Goal: Task Accomplishment & Management: Manage account settings

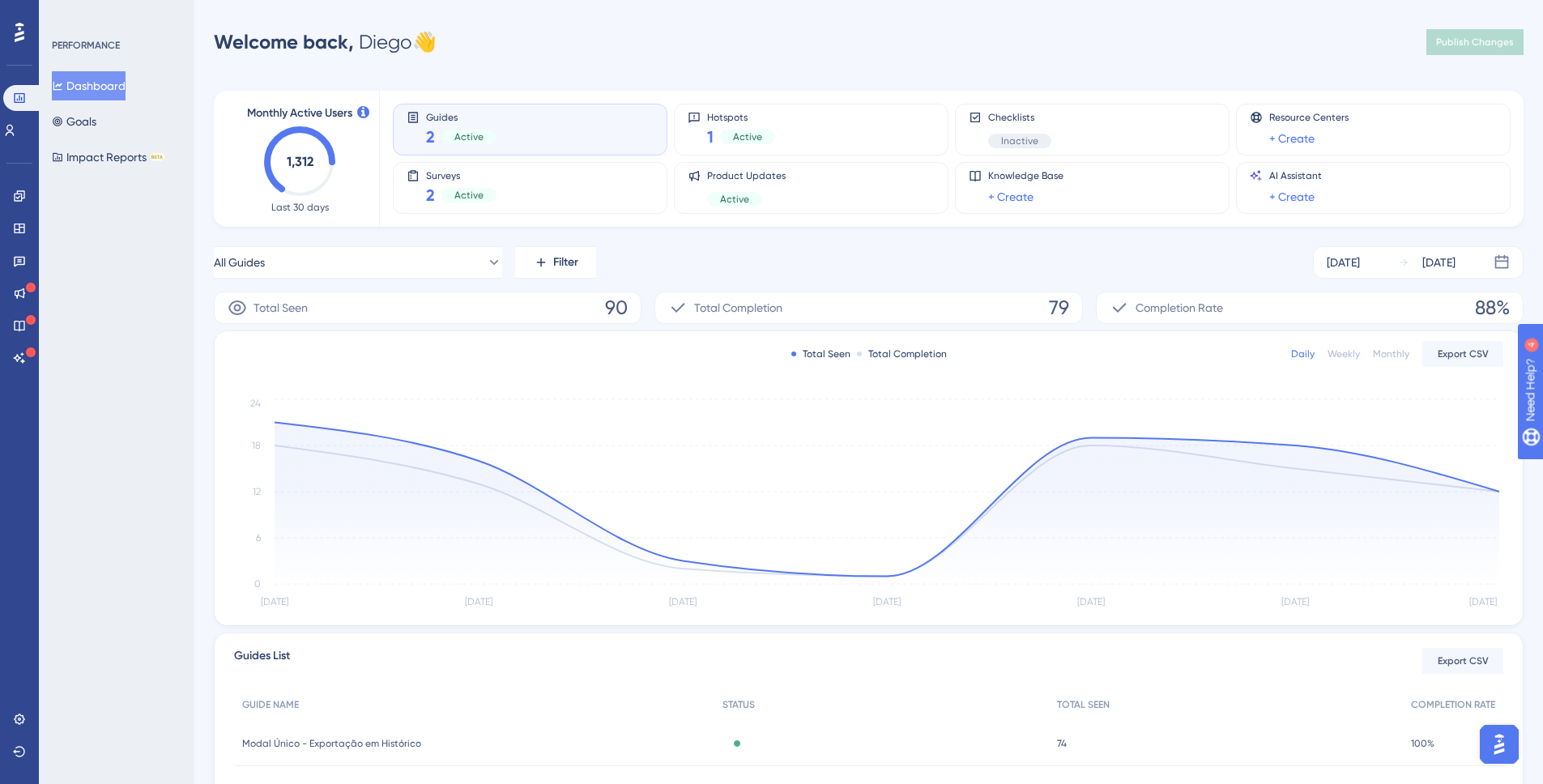
click at [508, 125] on div "Guides 2 Active" at bounding box center [530, 129] width 247 height 37
click at [463, 188] on div "Active" at bounding box center [469, 195] width 55 height 15
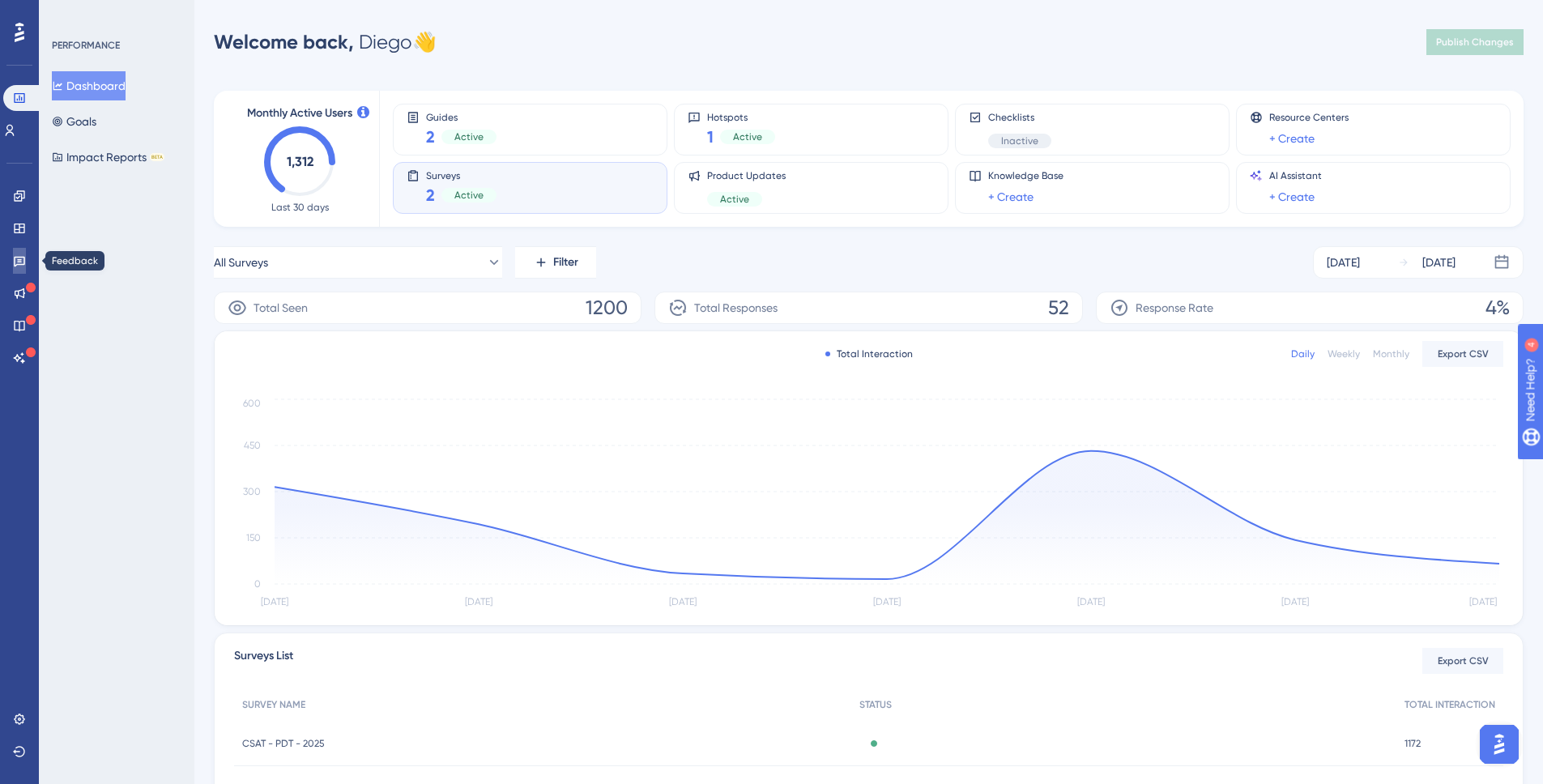
click at [17, 267] on link at bounding box center [18, 260] width 13 height 26
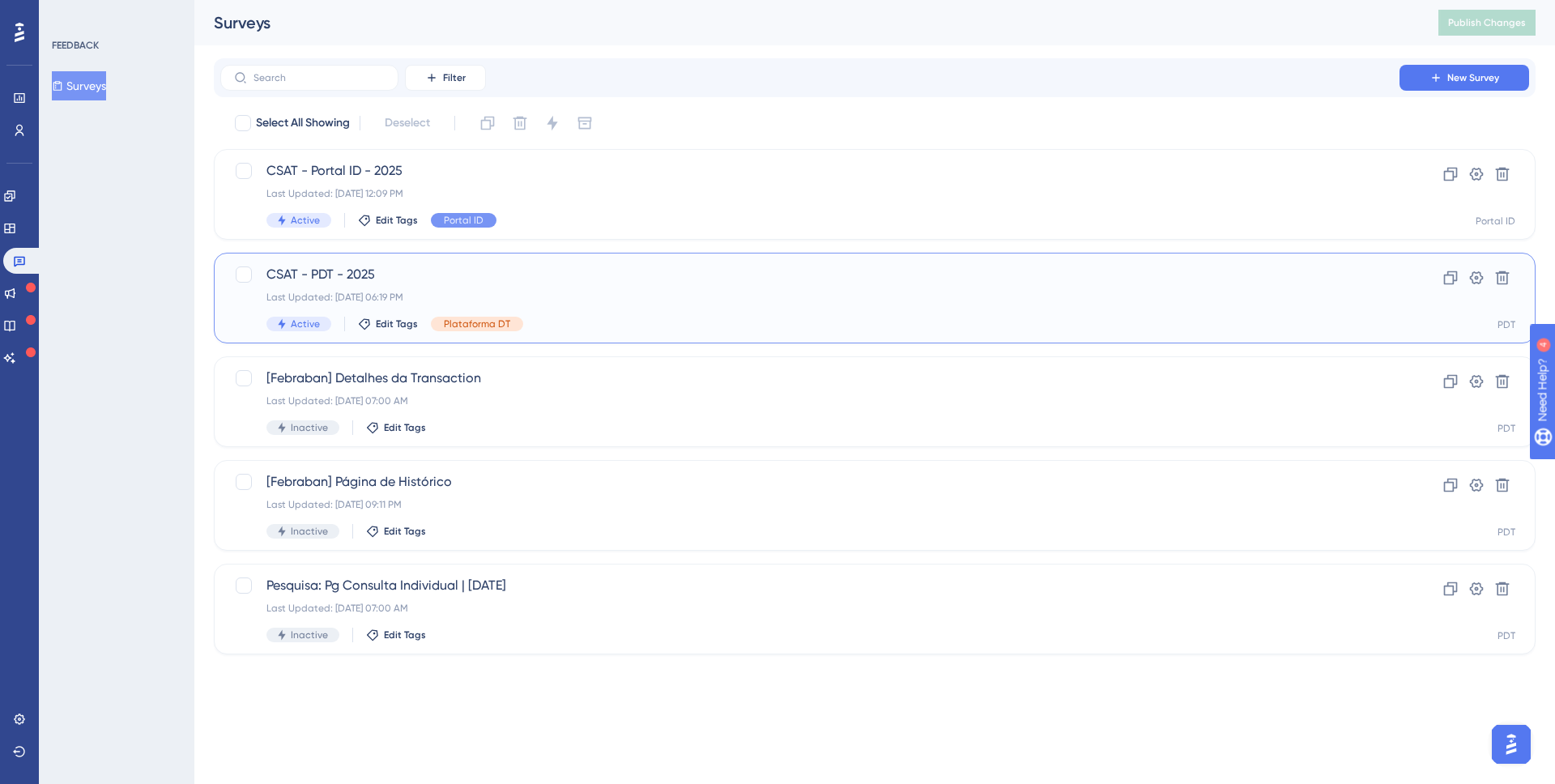
click at [553, 292] on div "Last Updated: [DATE] 06:19 PM" at bounding box center [811, 297] width 1087 height 13
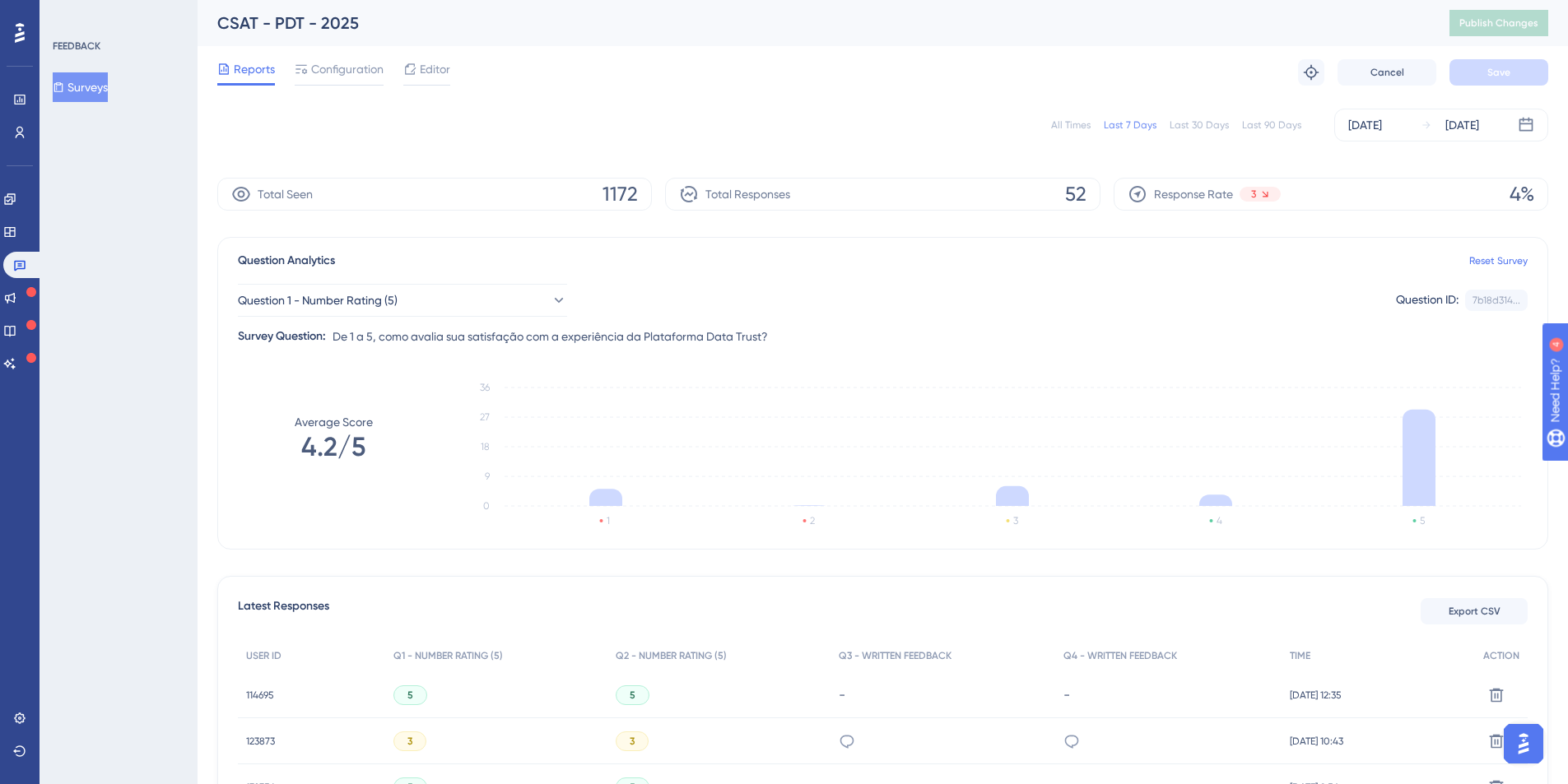
click at [1069, 121] on div "All Times" at bounding box center [1071, 124] width 39 height 13
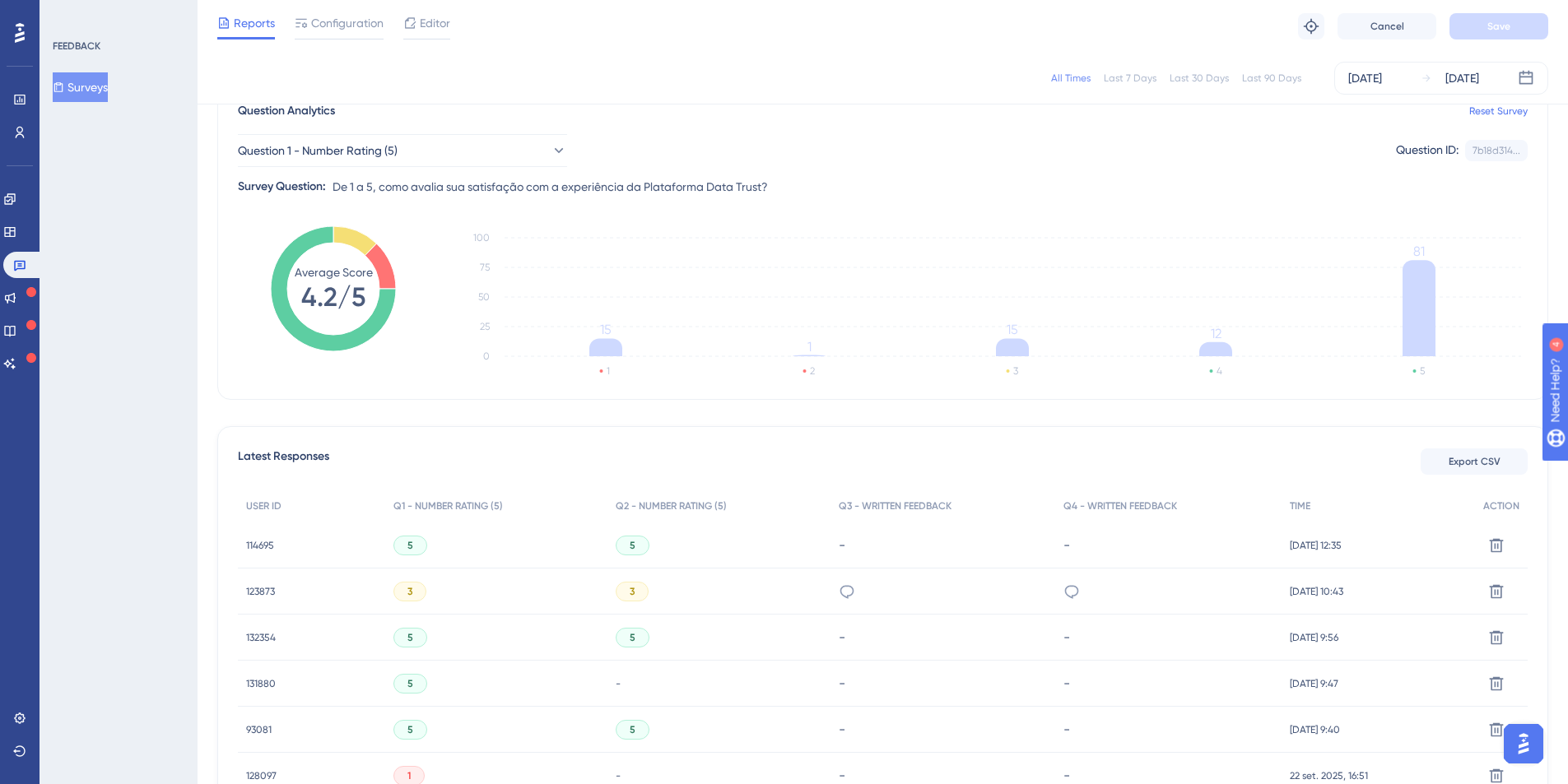
scroll to position [160, 0]
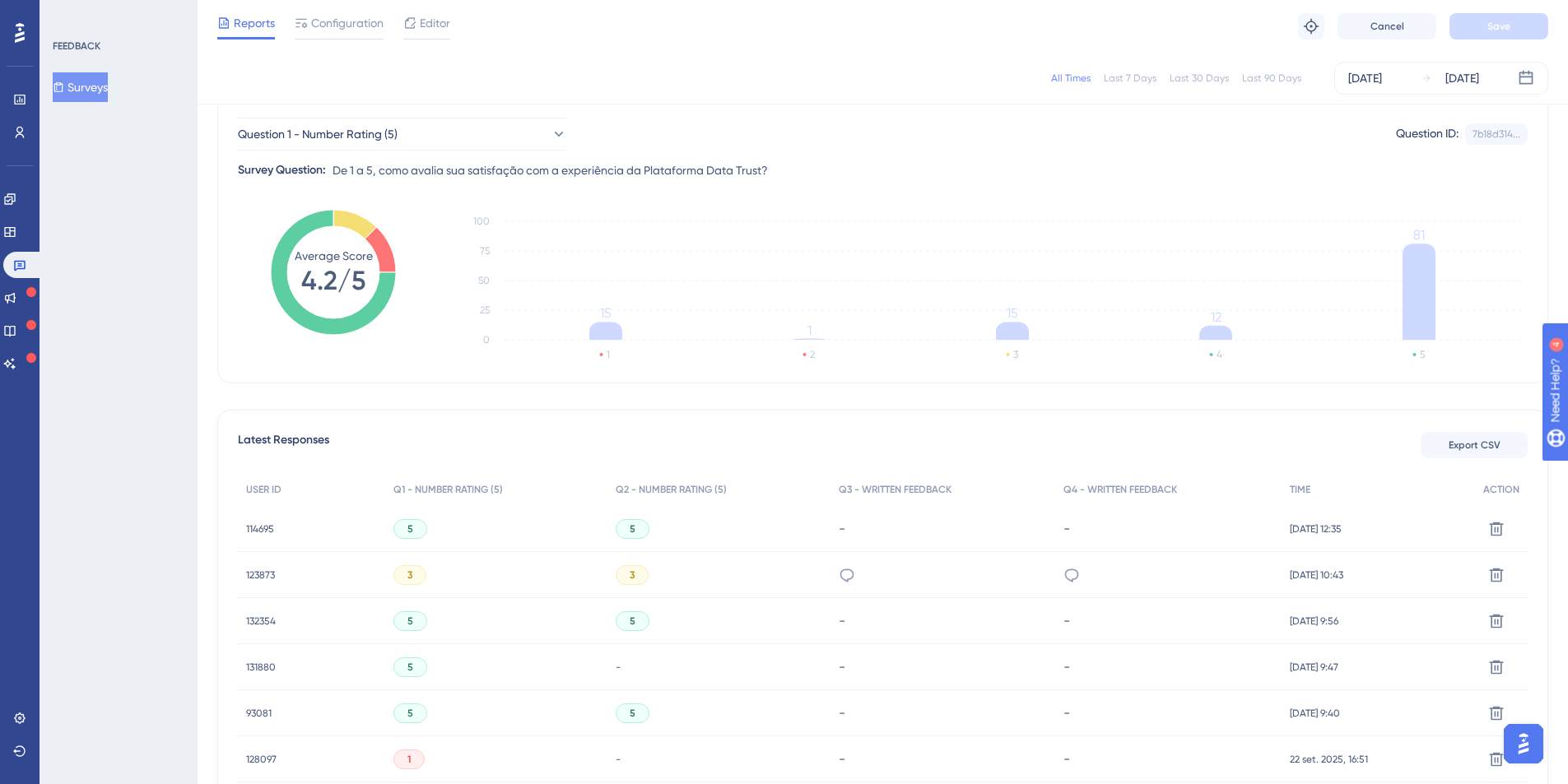
click at [144, 520] on div "FEEDBACK Surveys" at bounding box center [118, 392] width 158 height 784
click at [255, 533] on span "114695" at bounding box center [260, 529] width 28 height 13
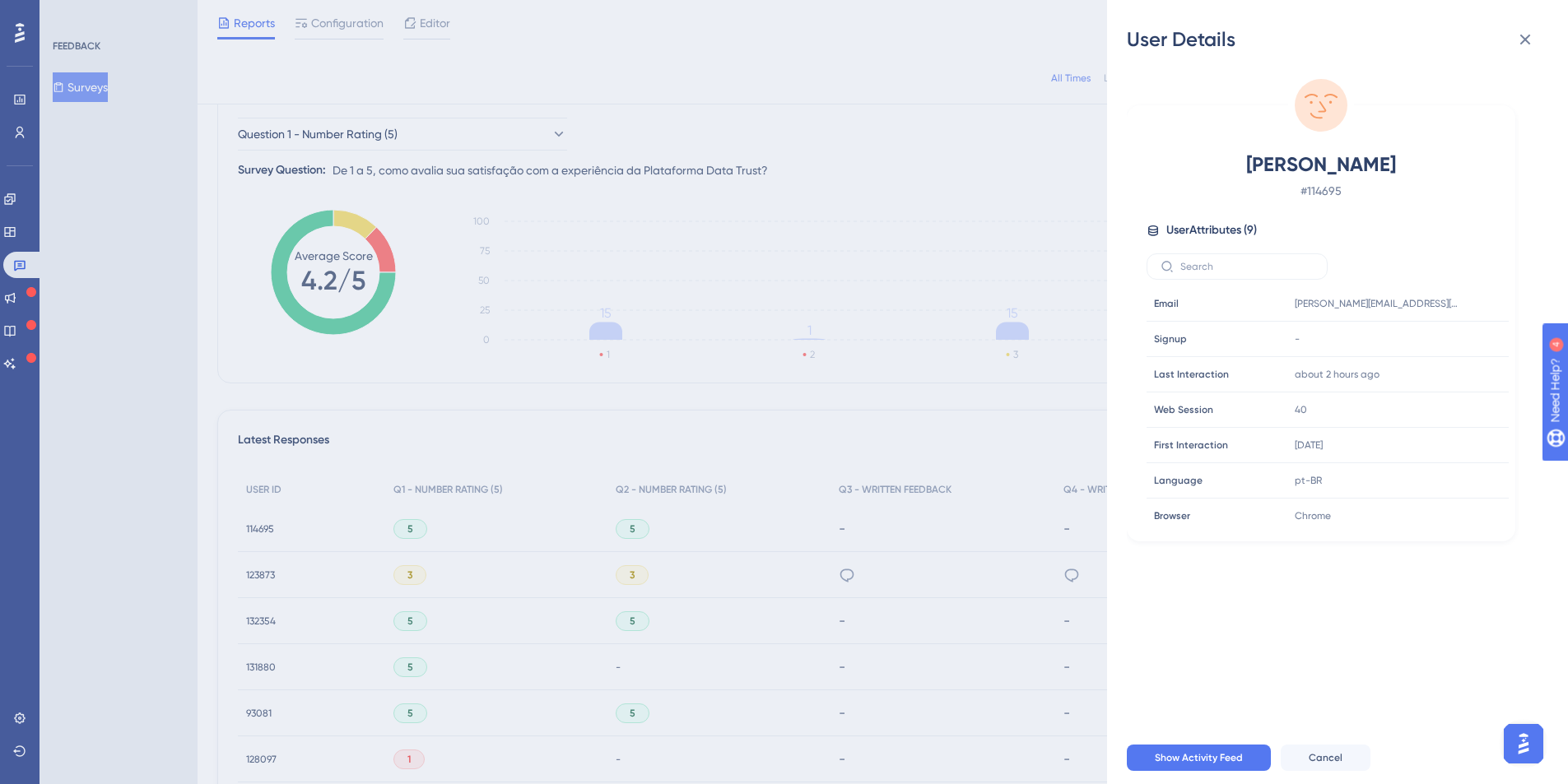
click at [180, 507] on div "User Details [PERSON_NAME] # 114695 User Attributes ( 9 ) Email Email [EMAIL_AD…" at bounding box center [784, 392] width 1568 height 784
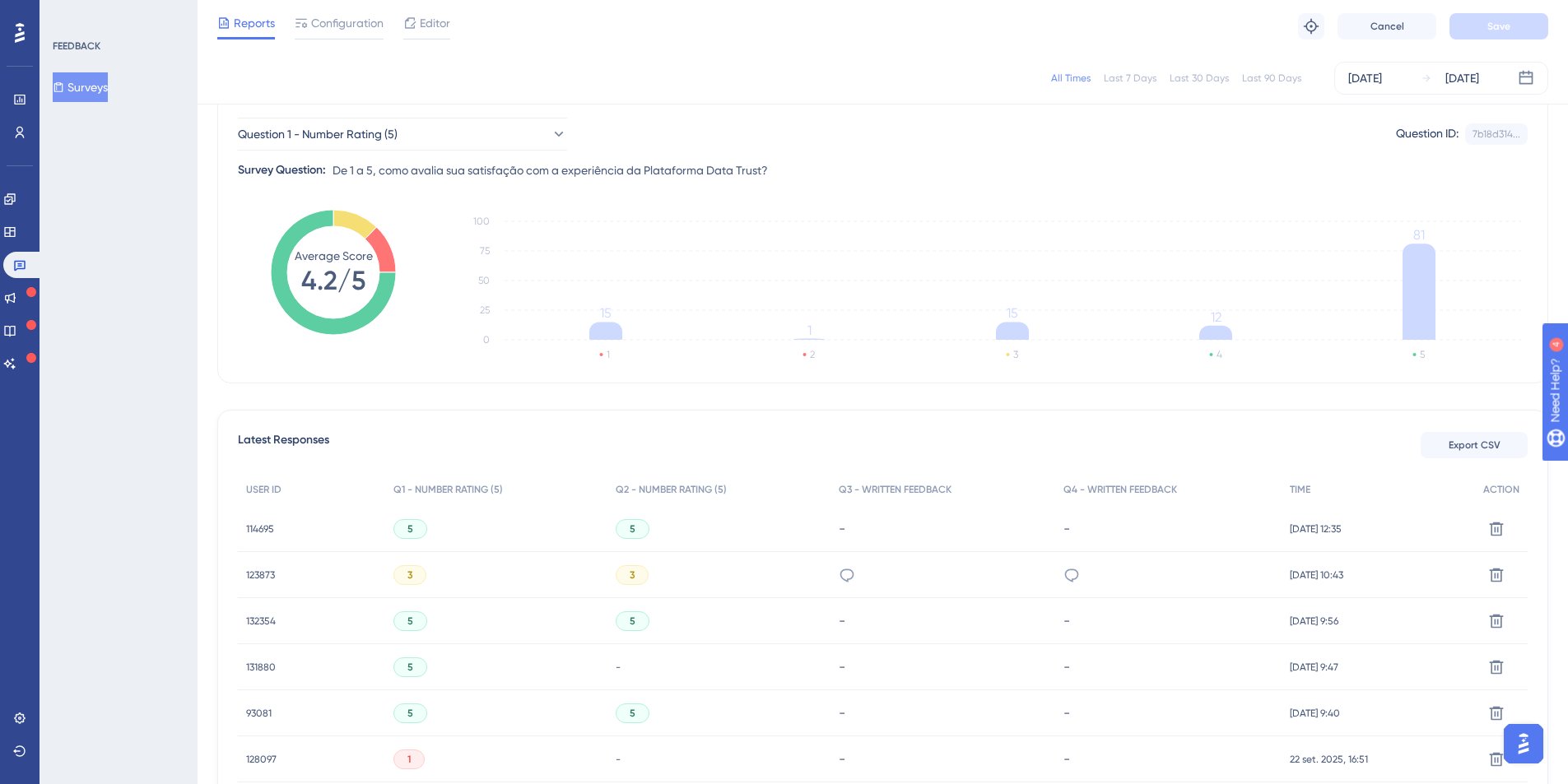
click at [266, 571] on span "123873" at bounding box center [260, 575] width 29 height 13
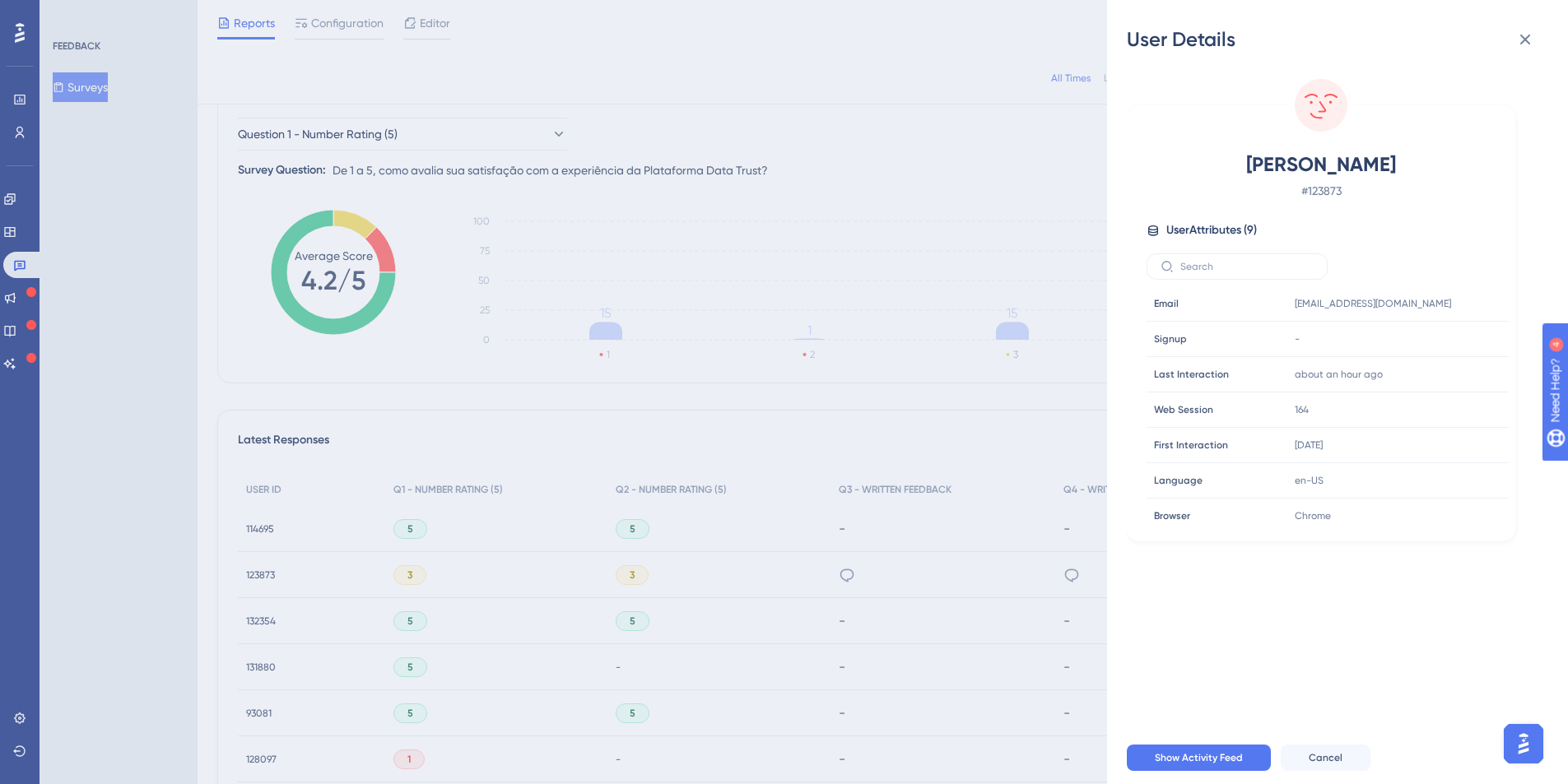
click at [206, 492] on div "User Details [PERSON_NAME] E Souza # 123873 User Attributes ( 9 ) Email Email […" at bounding box center [784, 392] width 1568 height 784
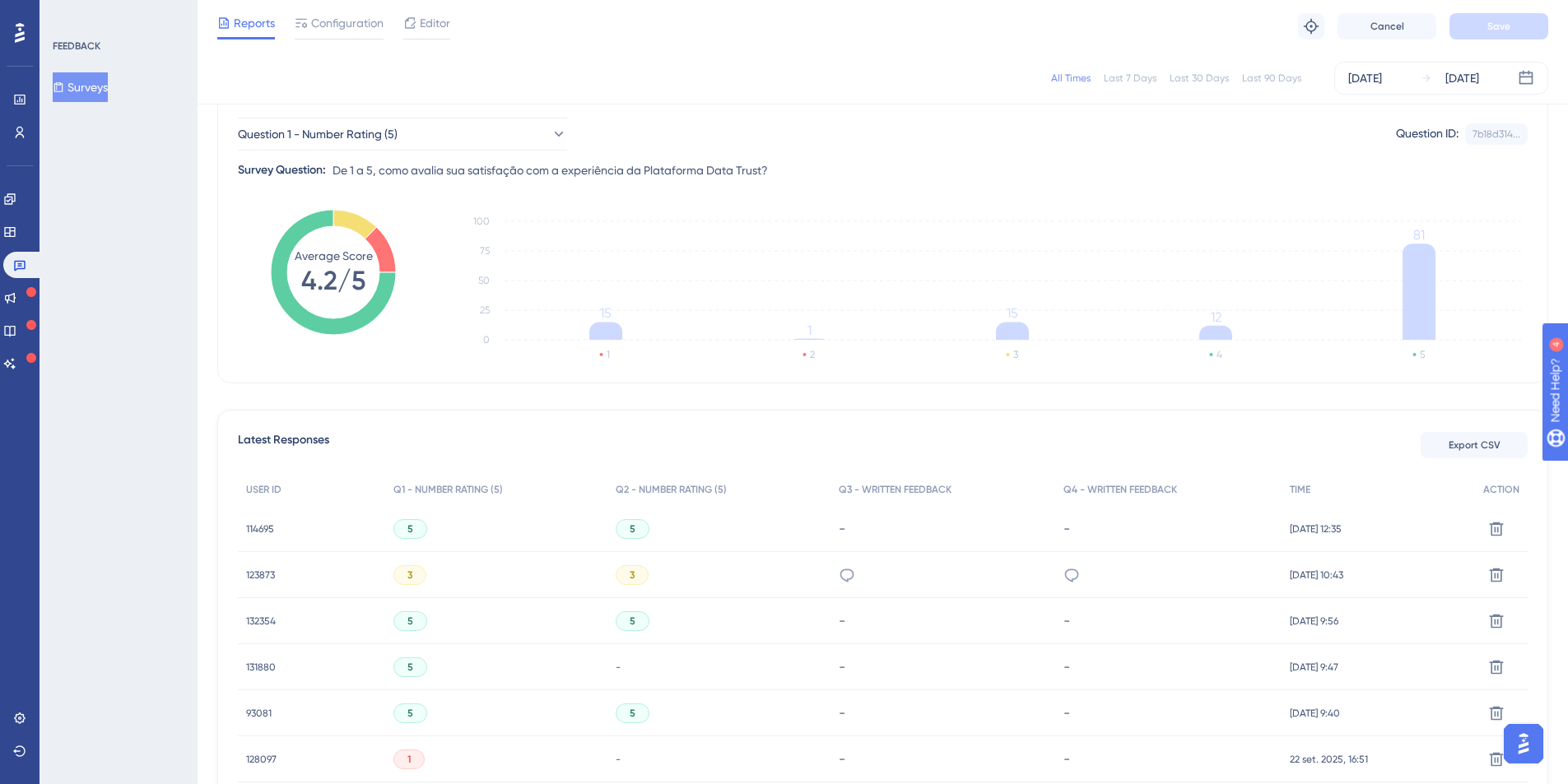
click at [272, 621] on span "132354" at bounding box center [261, 620] width 30 height 13
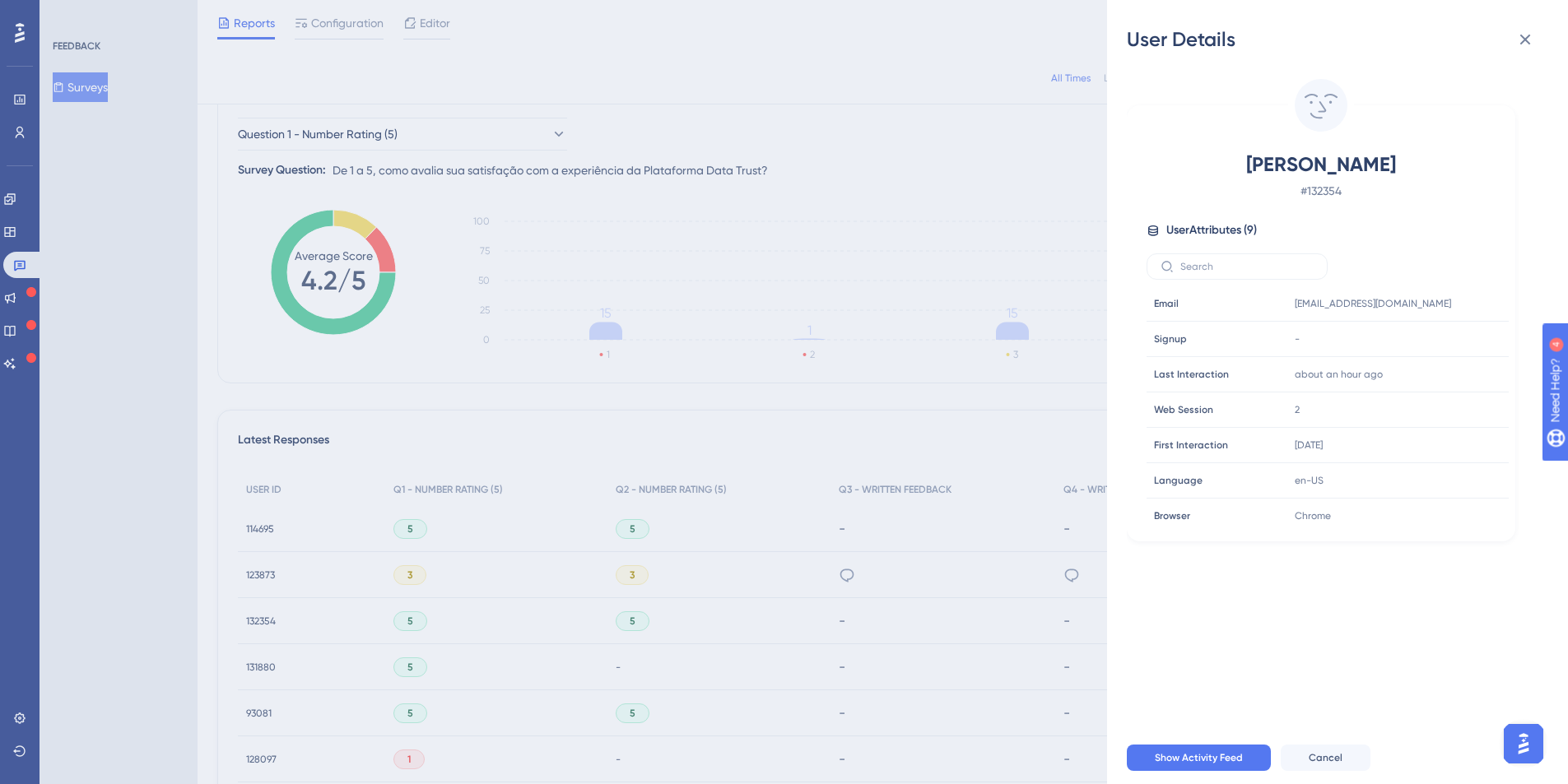
click at [184, 573] on div "User Details [PERSON_NAME] # 132354 User Attributes ( 9 ) Email Email [EMAIL_AD…" at bounding box center [784, 392] width 1568 height 784
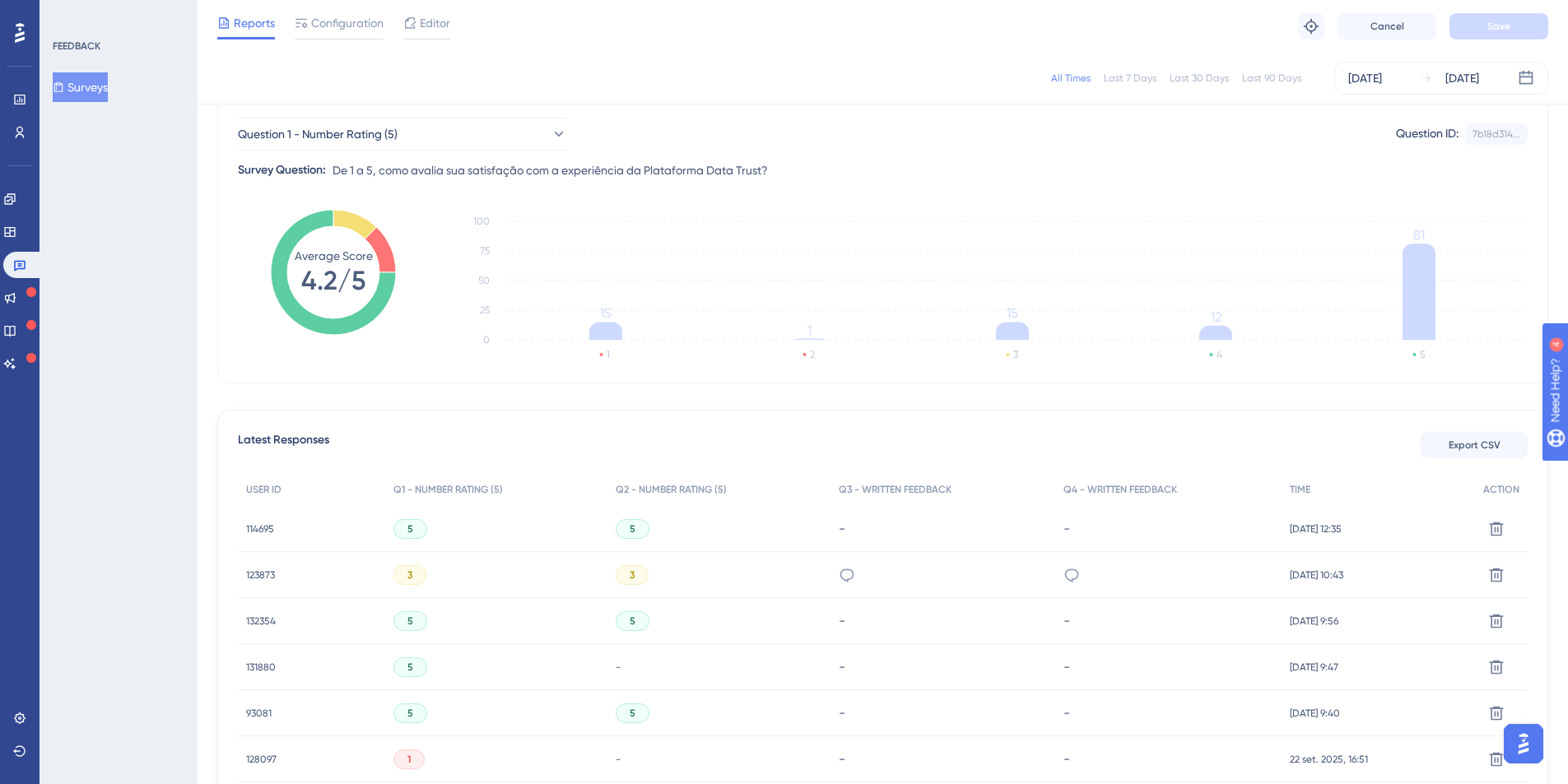
click at [255, 670] on span "131880" at bounding box center [261, 667] width 30 height 13
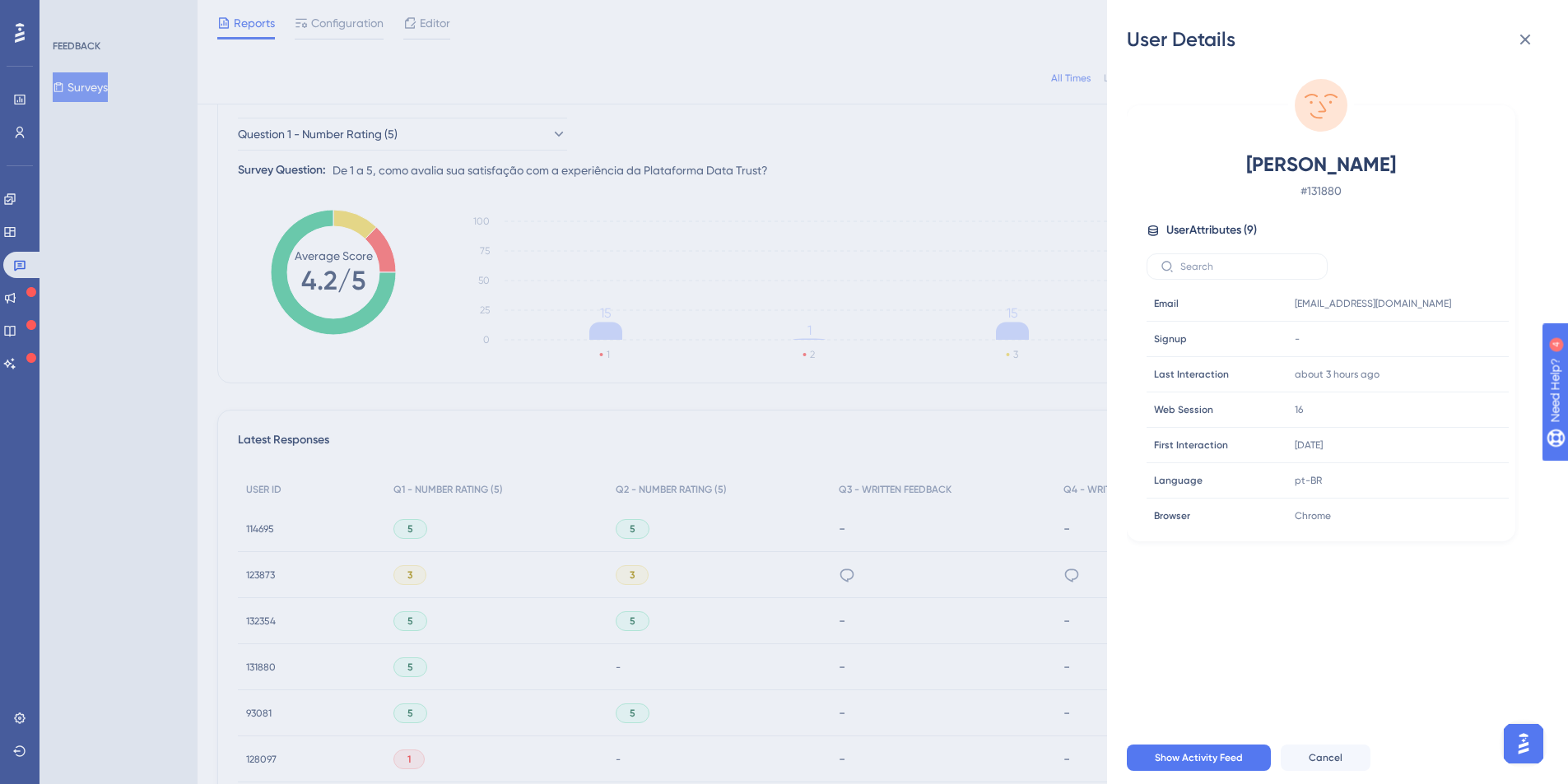
click at [160, 569] on div "User Details [PERSON_NAME] # 131880 User Attributes ( 9 ) Email Email [EMAIL_AD…" at bounding box center [784, 392] width 1568 height 784
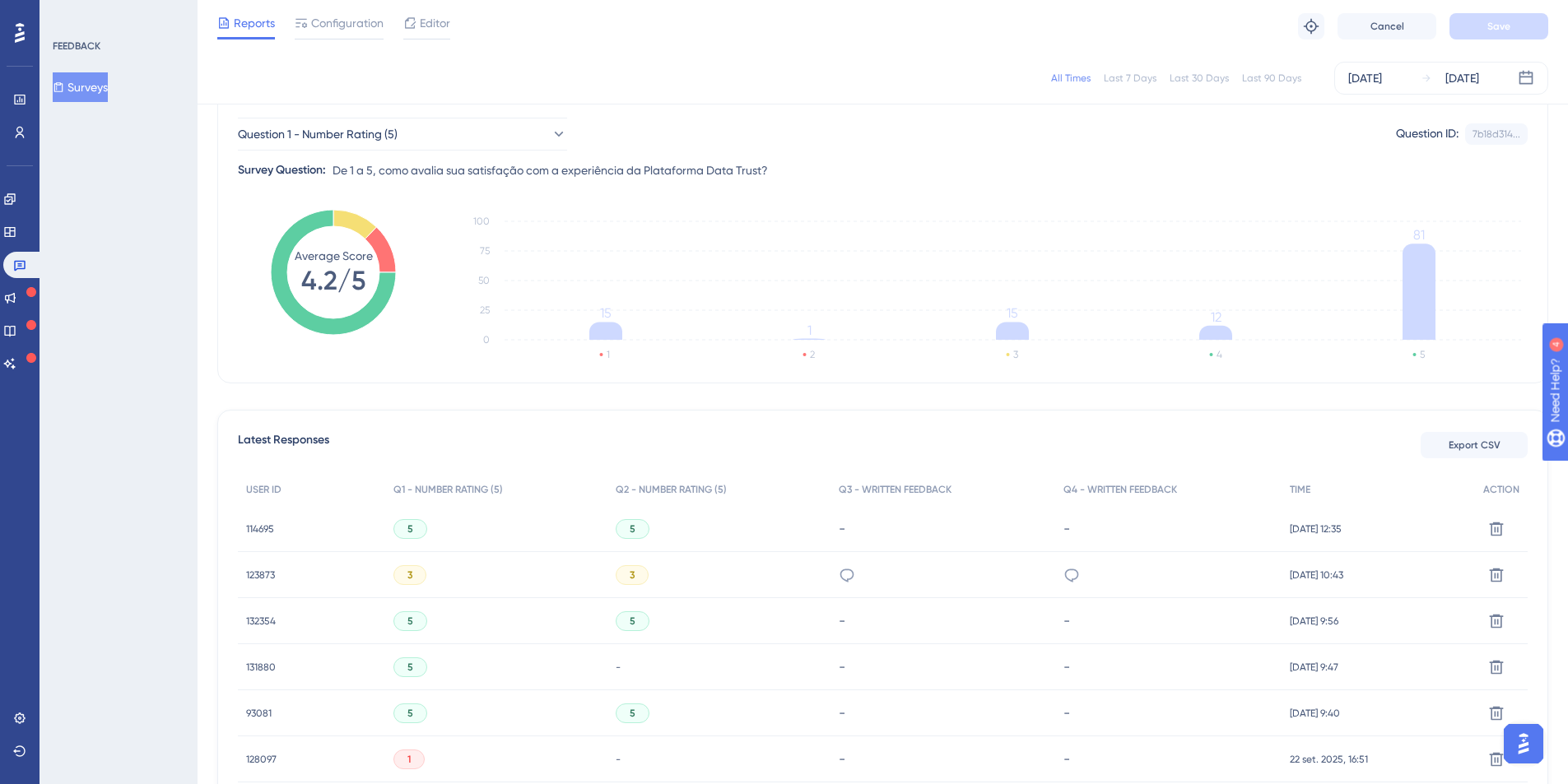
click at [258, 756] on span "128097" at bounding box center [261, 759] width 31 height 13
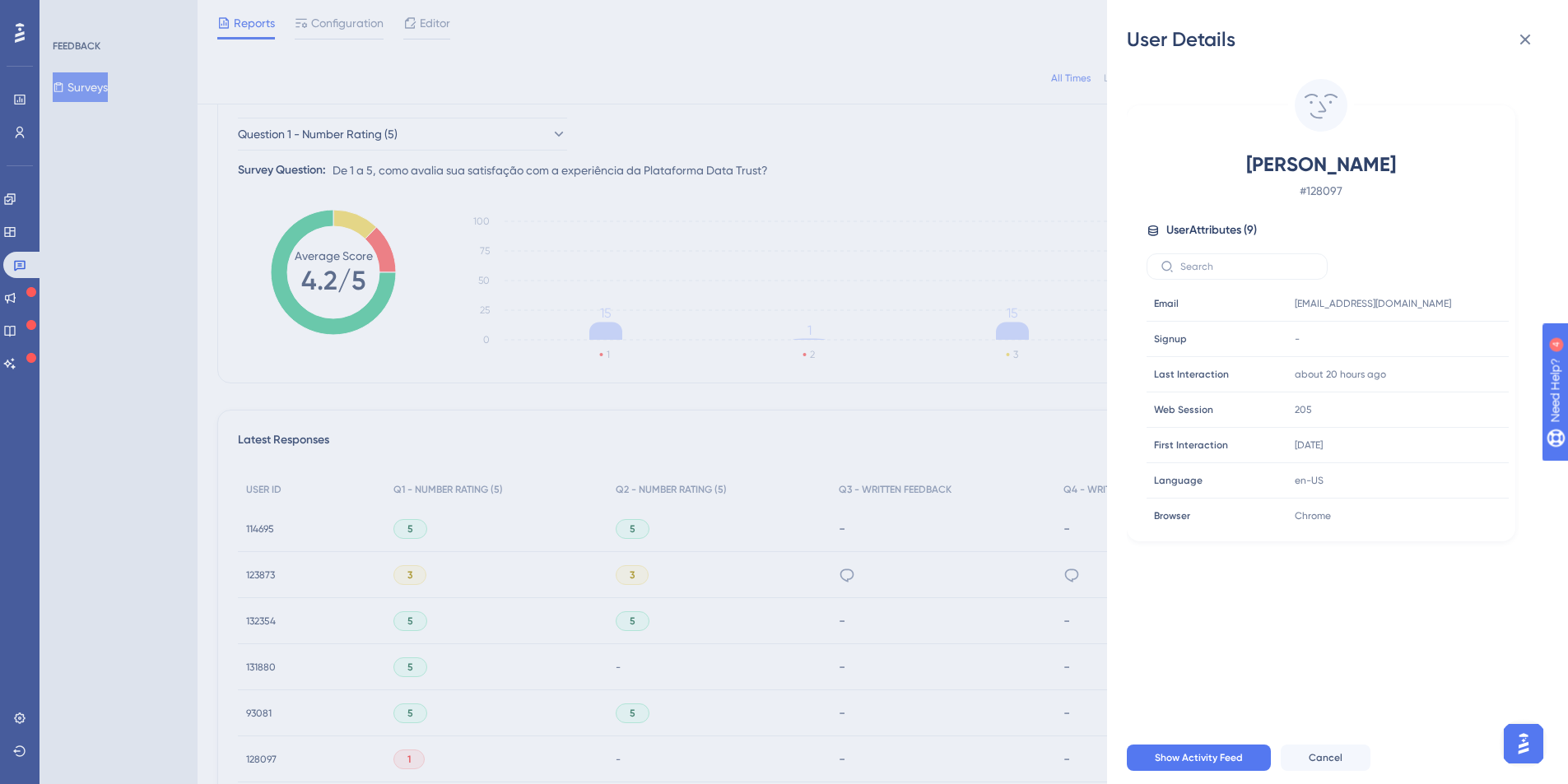
click at [157, 561] on div "User Details [PERSON_NAME] # 128097 User Attributes ( 9 ) Email Email [EMAIL_AD…" at bounding box center [784, 392] width 1568 height 784
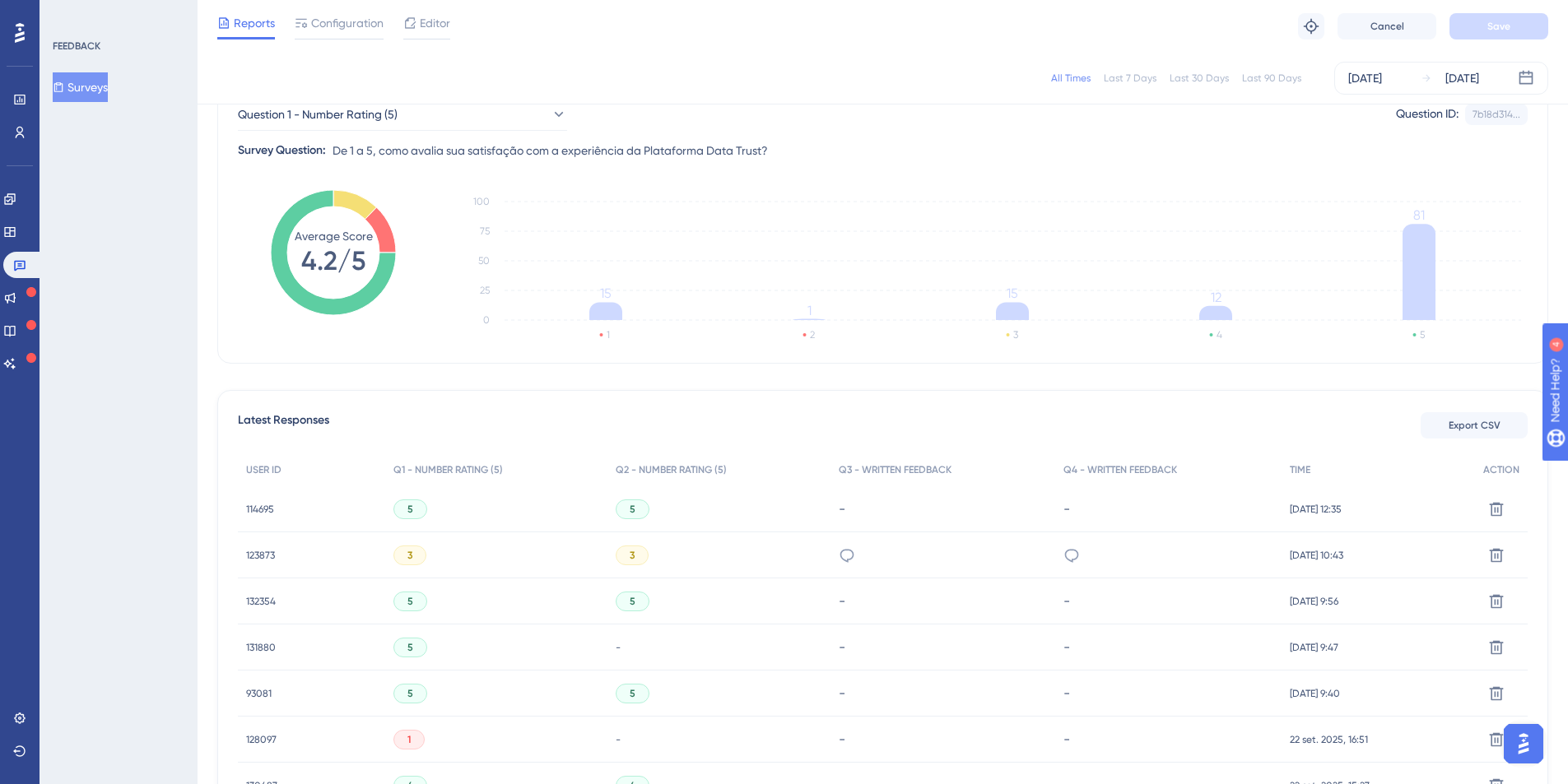
scroll to position [0, 0]
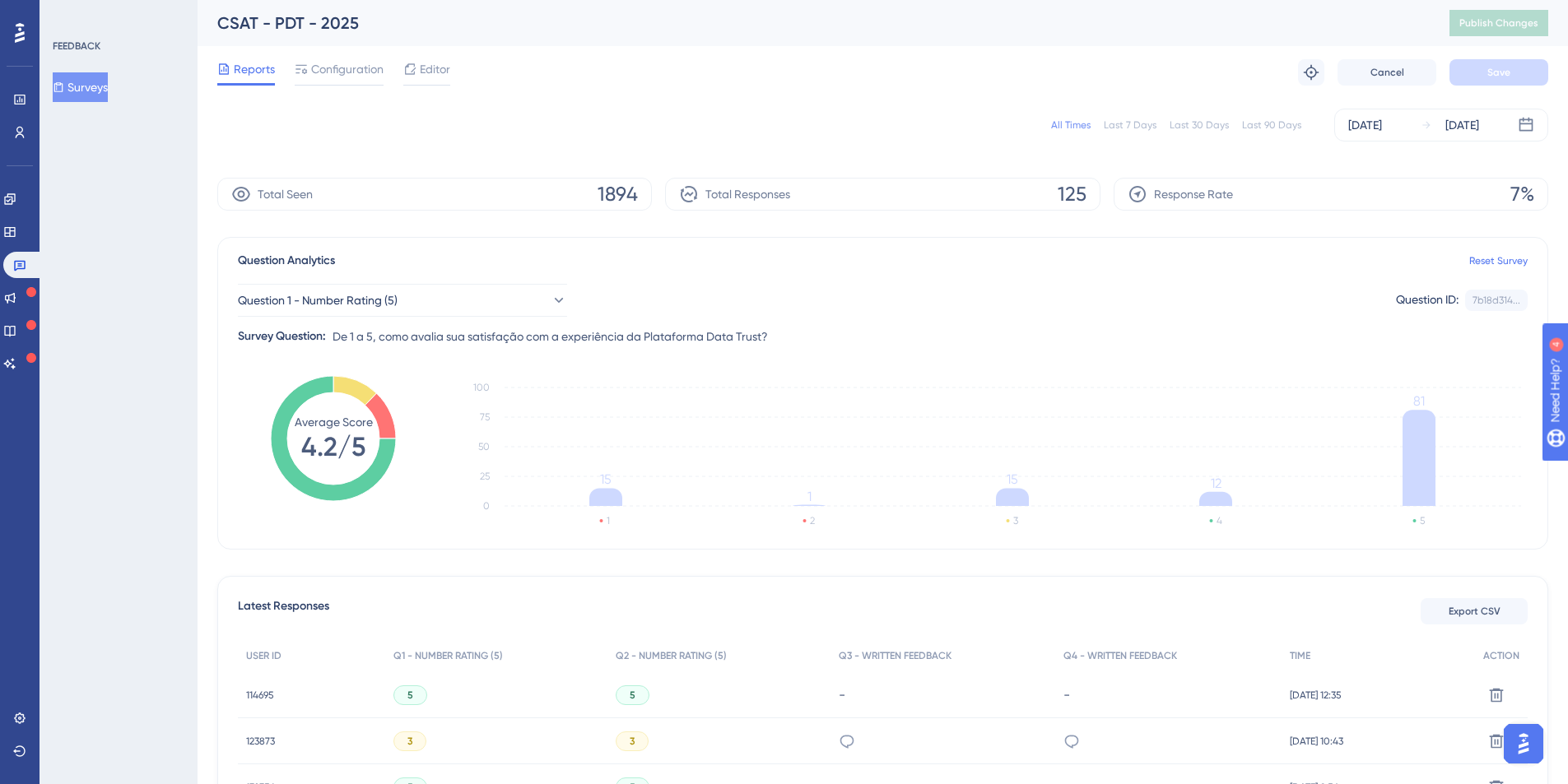
click at [105, 90] on button "Surveys" at bounding box center [80, 87] width 55 height 30
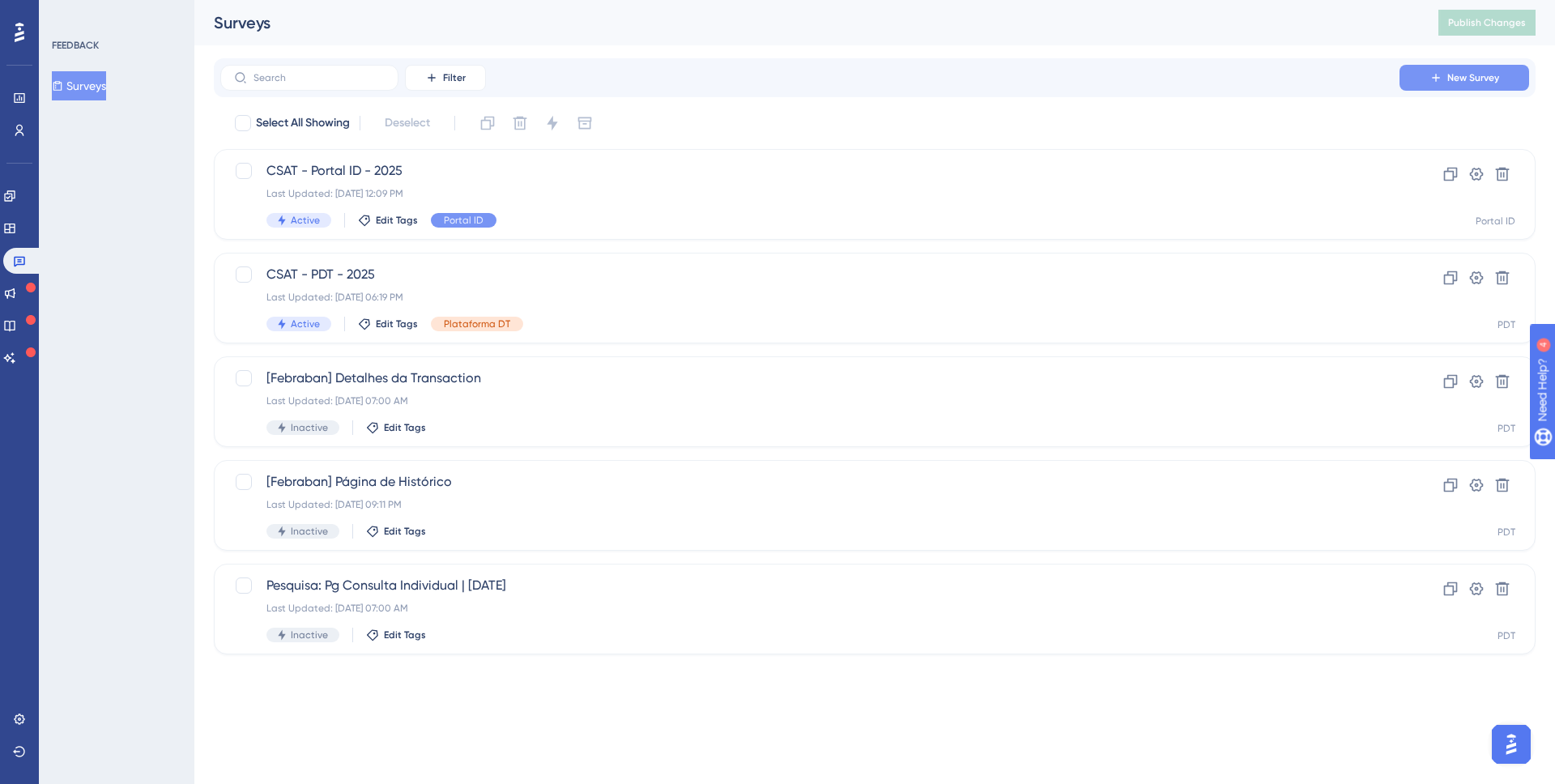
click at [1472, 73] on span "New Survey" at bounding box center [1472, 77] width 51 height 13
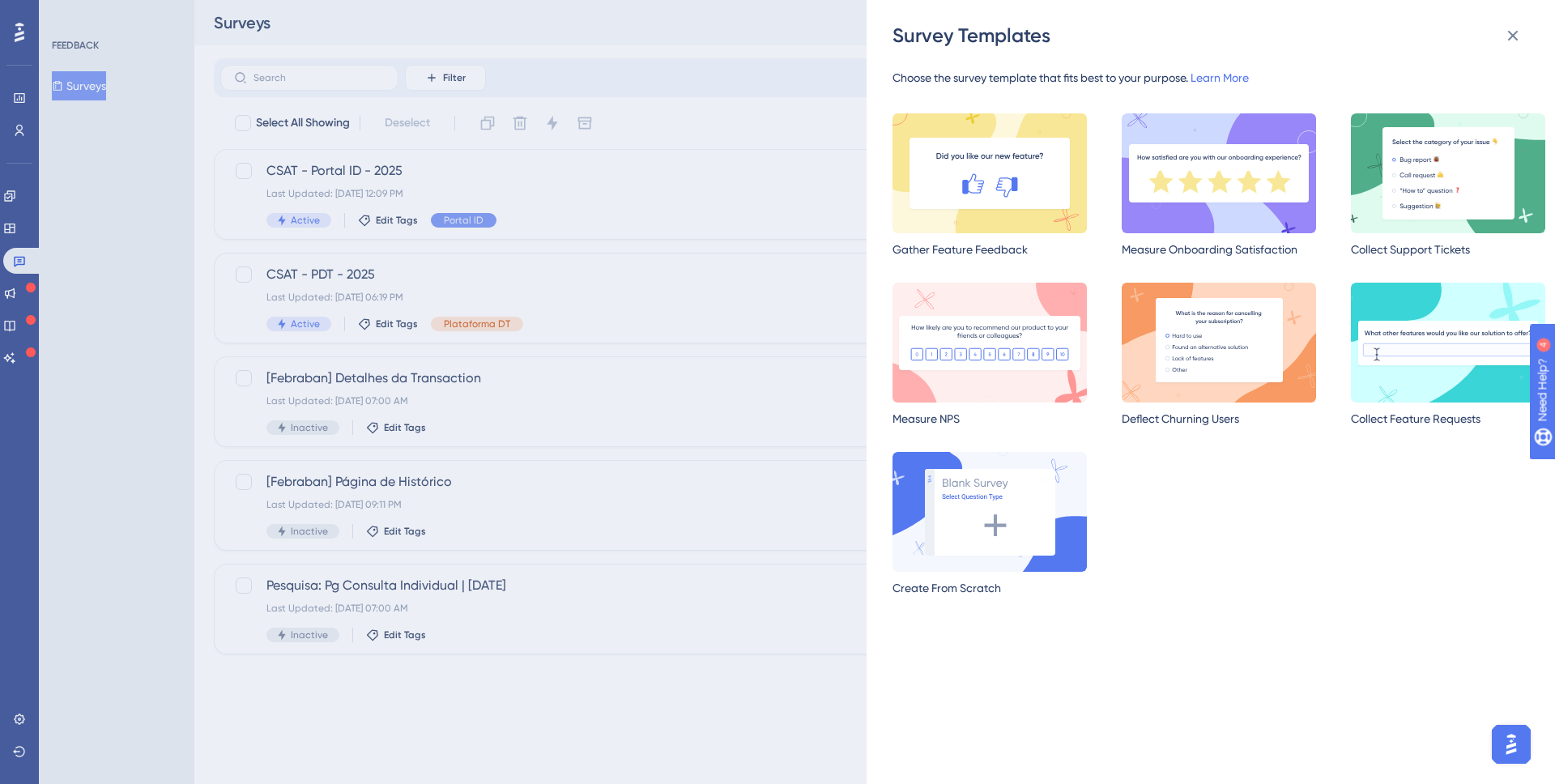
click at [1242, 513] on div "Gather Feature Feedback Measure Onboarding Satisfaction Collect Support Tickets…" at bounding box center [1219, 367] width 653 height 507
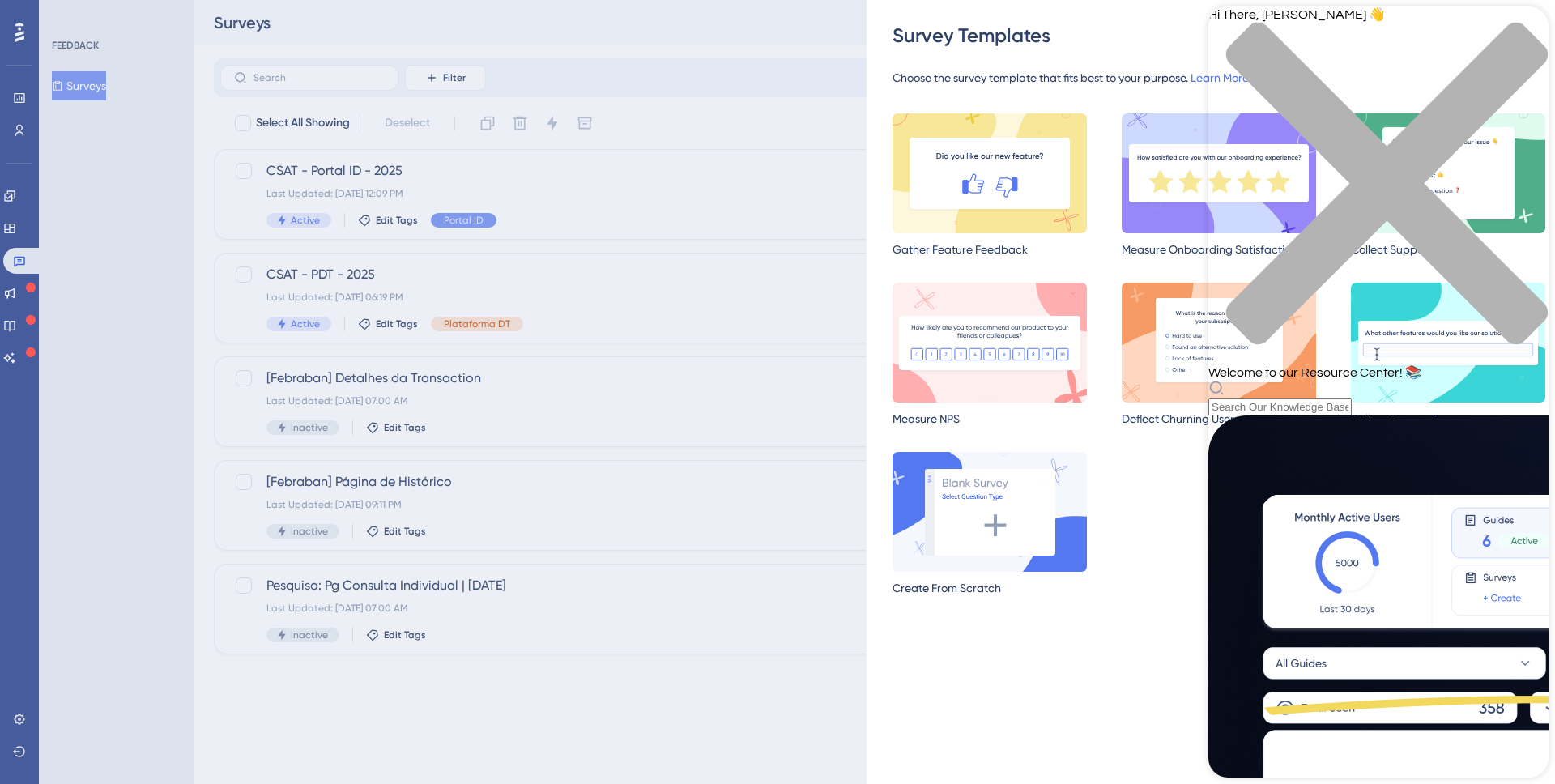
click at [1525, 31] on icon "close resource center" at bounding box center [1378, 192] width 341 height 341
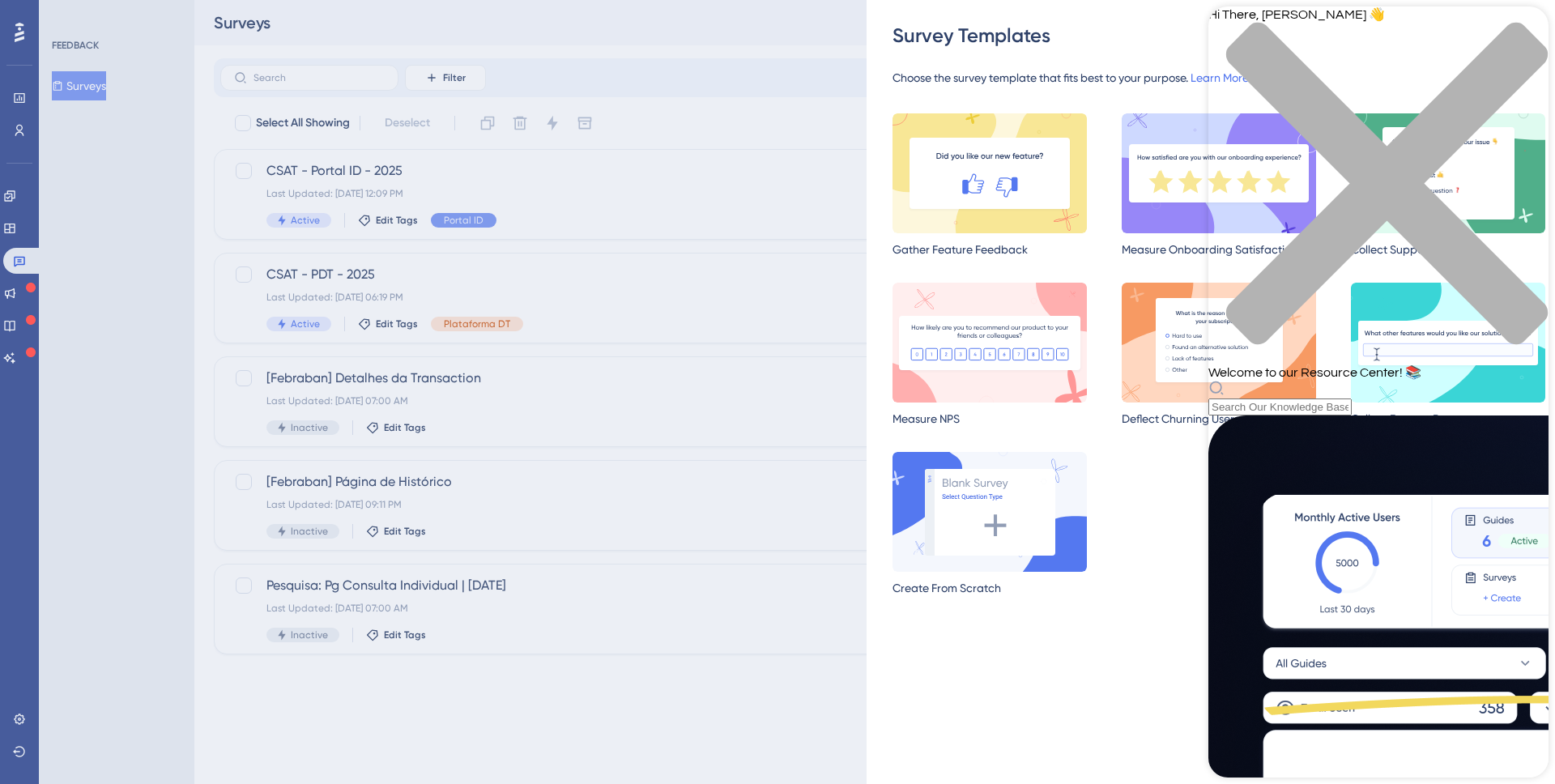
click at [1523, 24] on div "close resource center" at bounding box center [1378, 193] width 341 height 343
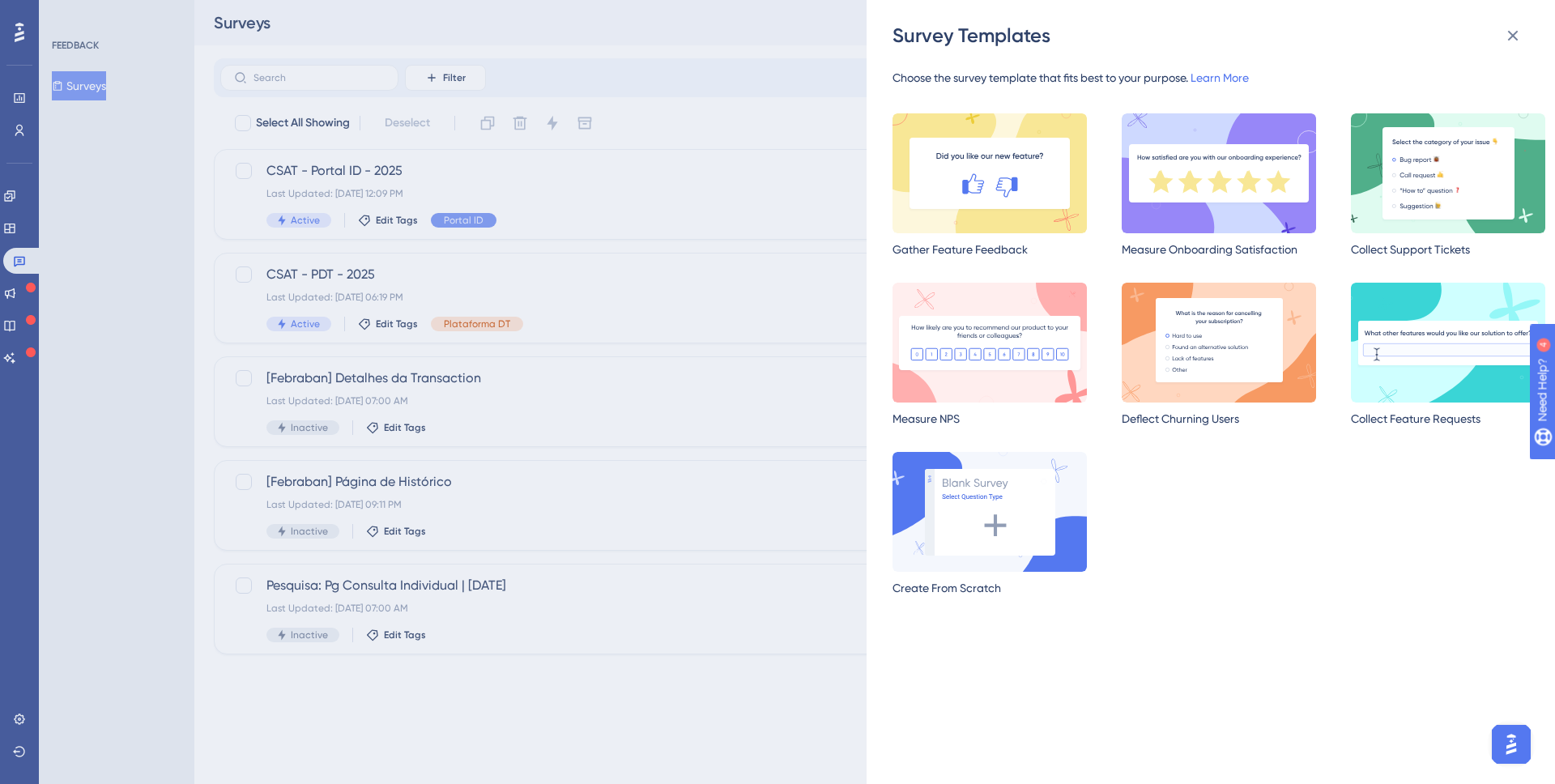
click at [612, 107] on div "Survey Templates Choose the survey template that fits best to your purpose. Lea…" at bounding box center [778, 392] width 1555 height 784
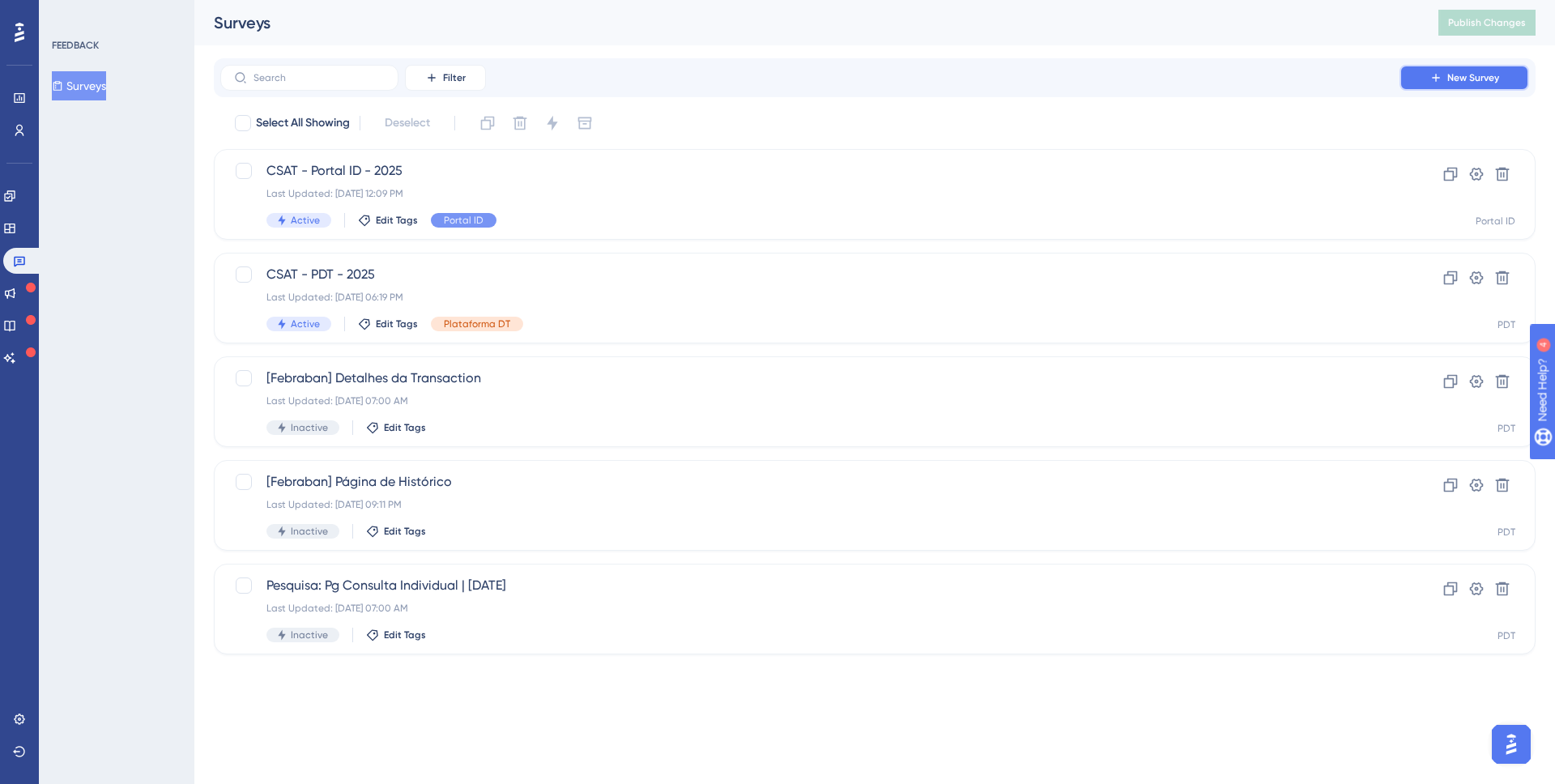
click at [1448, 82] on span "New Survey" at bounding box center [1472, 77] width 51 height 13
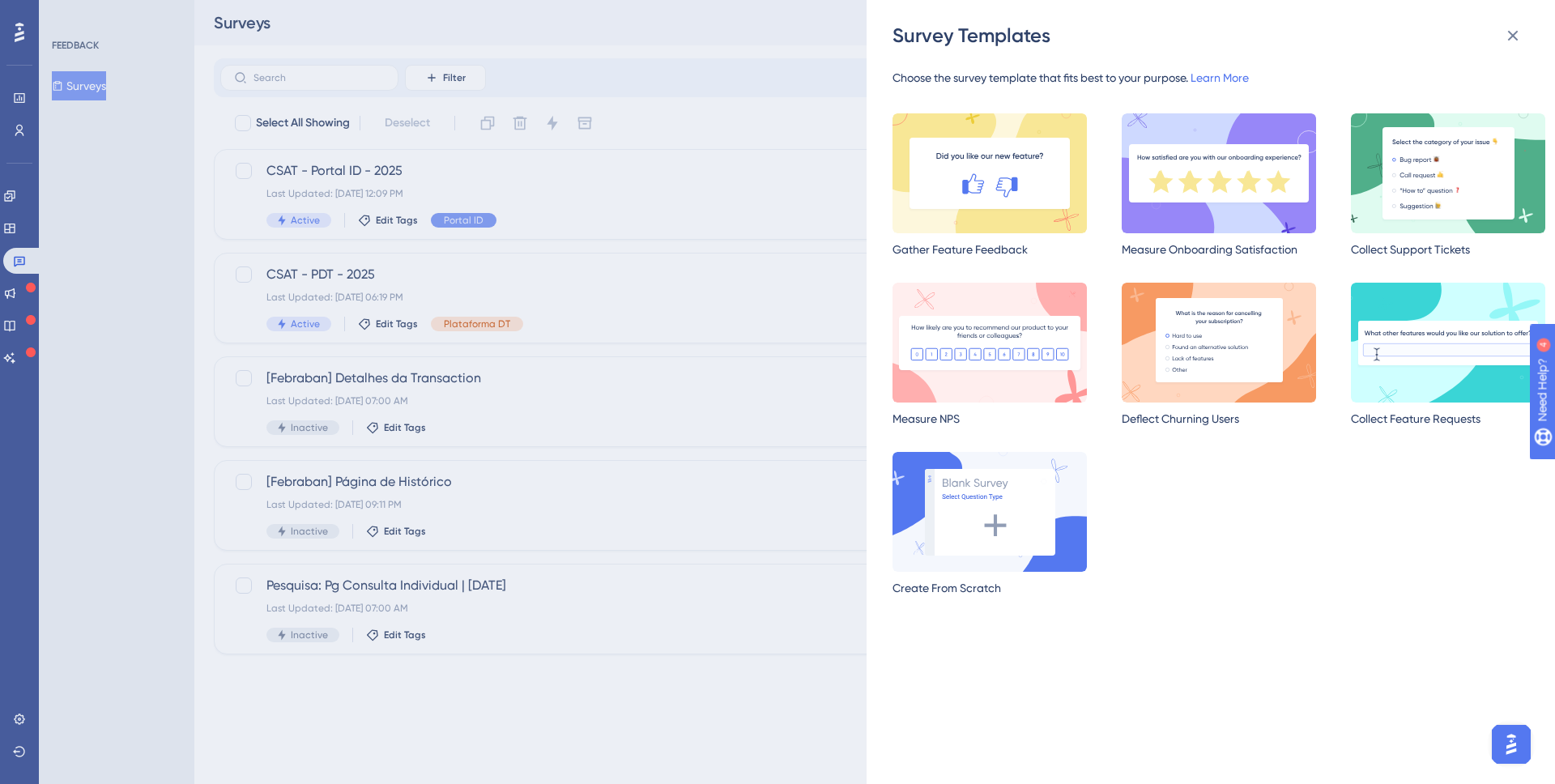
click at [671, 250] on div "Survey Templates Choose the survey template that fits best to your purpose. Lea…" at bounding box center [778, 392] width 1555 height 784
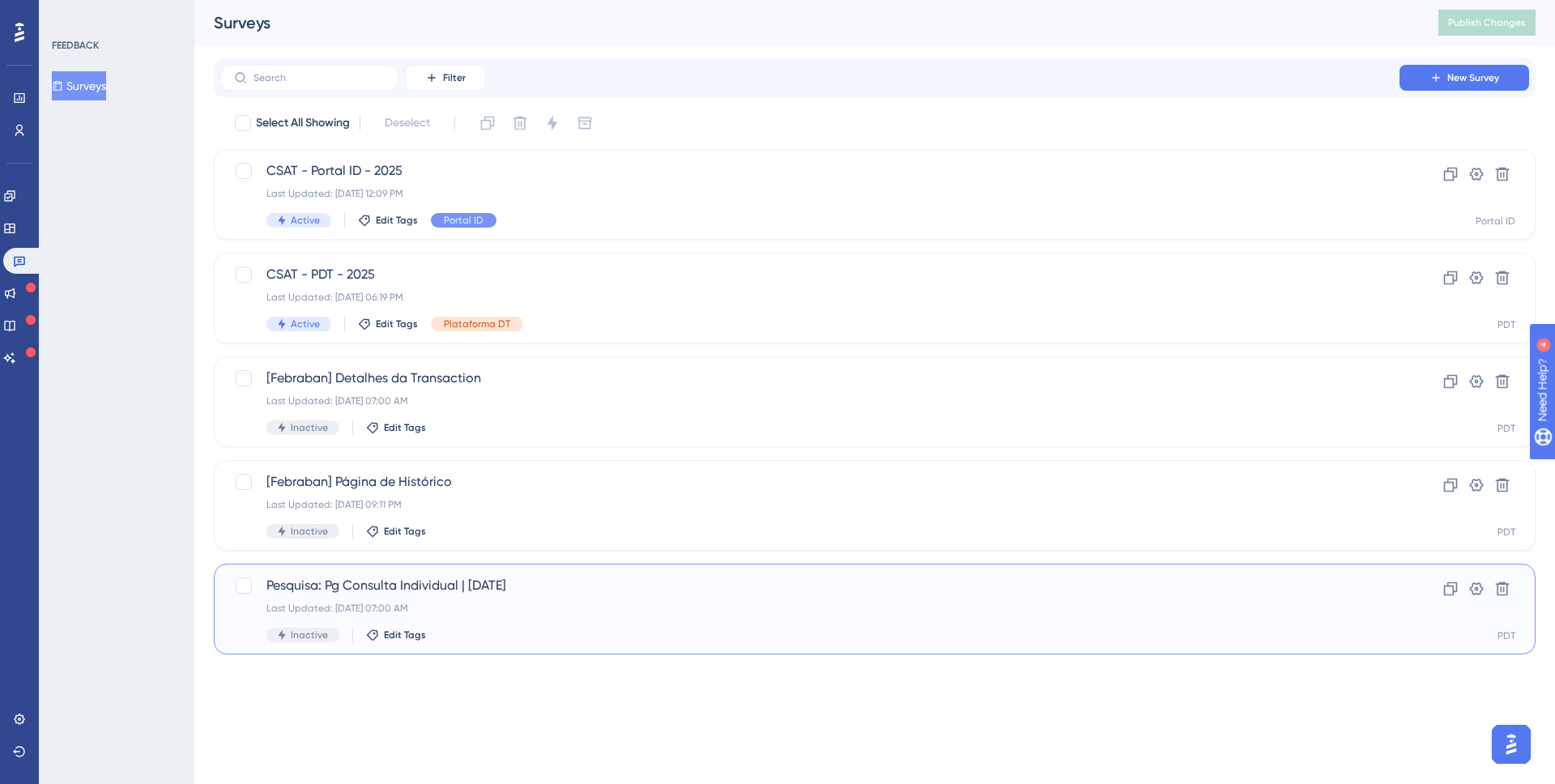
click at [484, 599] on div "Pesquisa: Pg Consulta Individual | [DATE] Last Updated: [DATE] 07:00 AM Inactiv…" at bounding box center [811, 608] width 1087 height 66
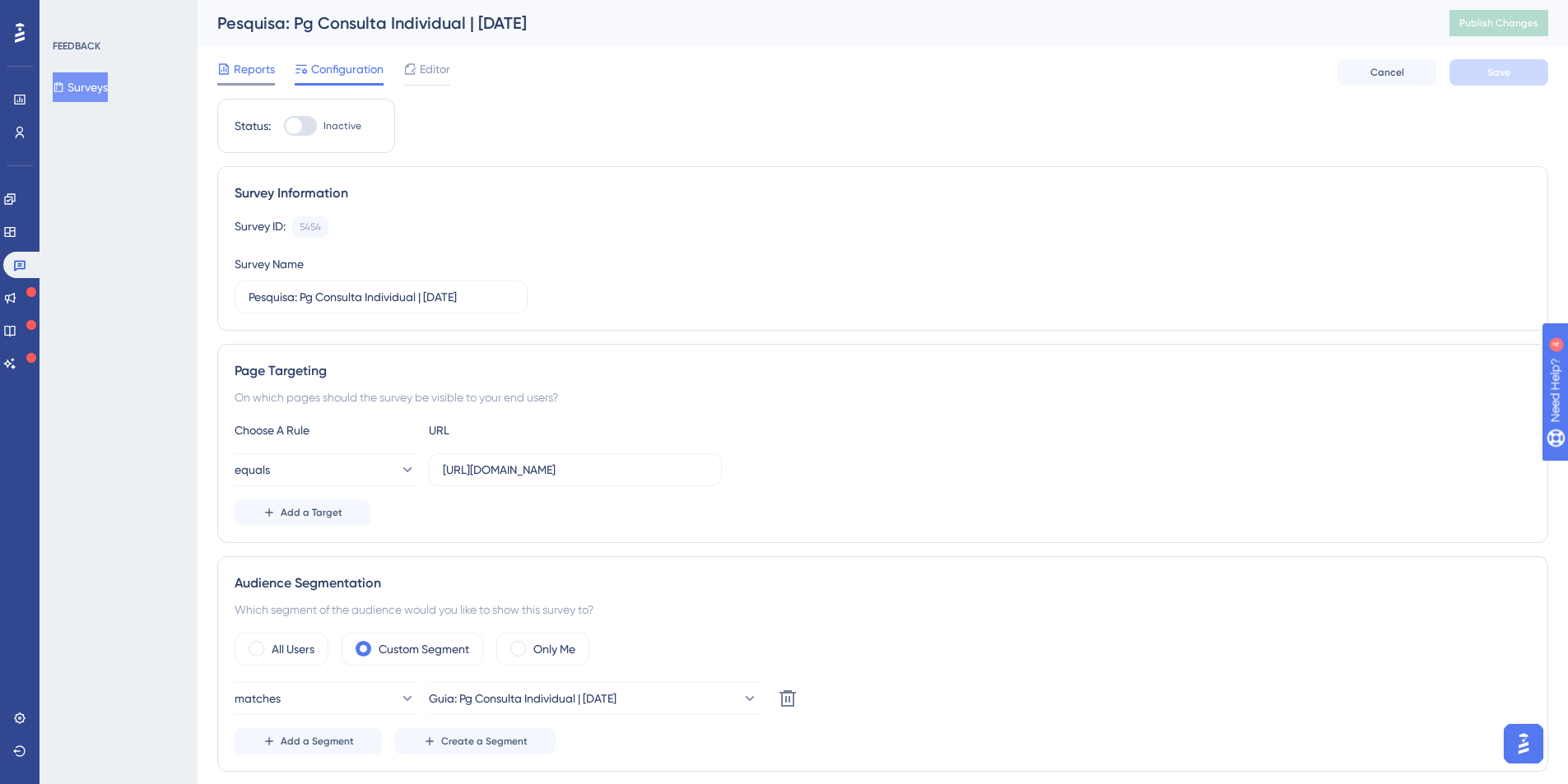
click at [255, 70] on span "Reports" at bounding box center [254, 69] width 41 height 20
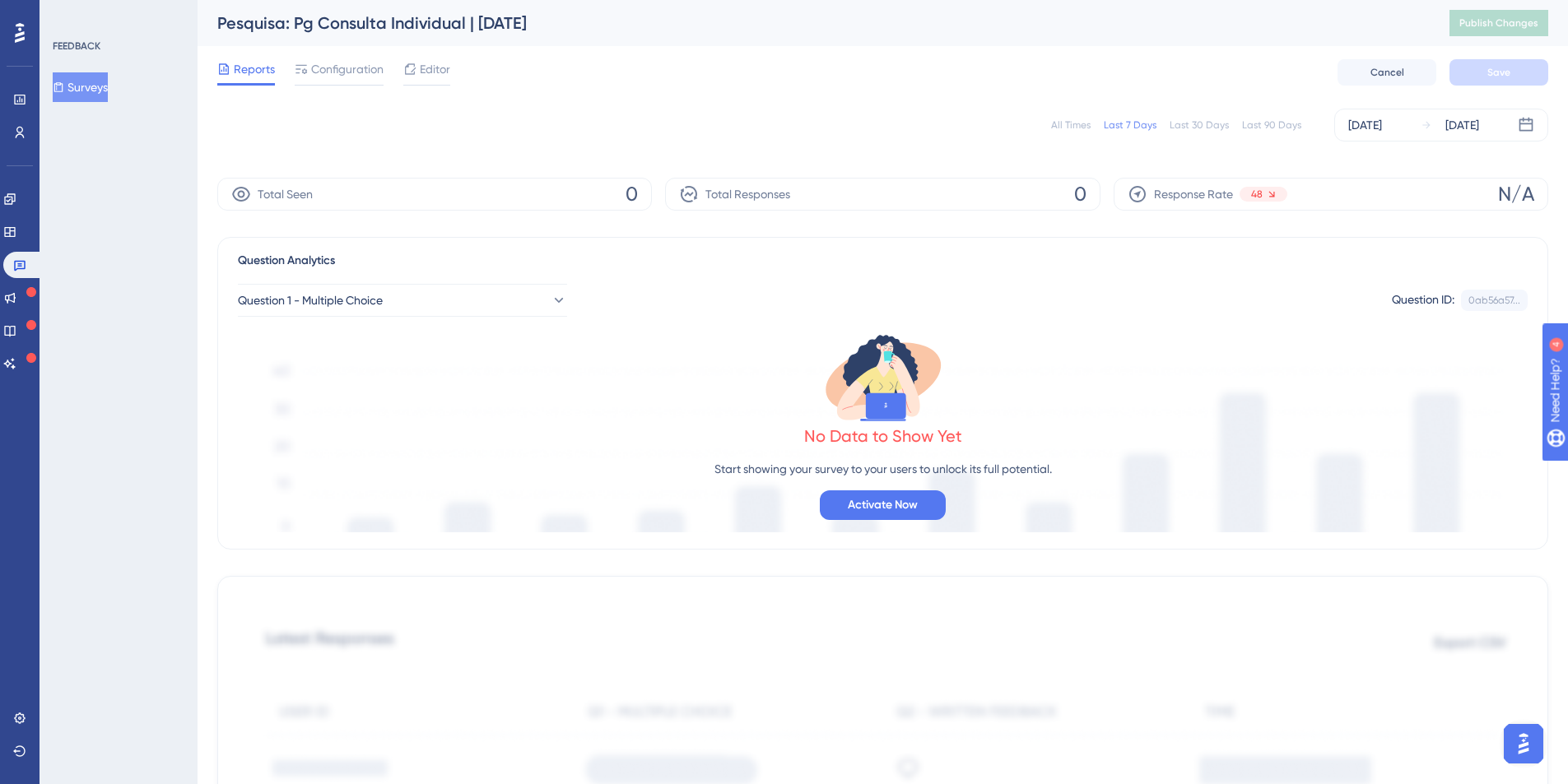
click at [1082, 118] on div "All Times" at bounding box center [1071, 124] width 39 height 13
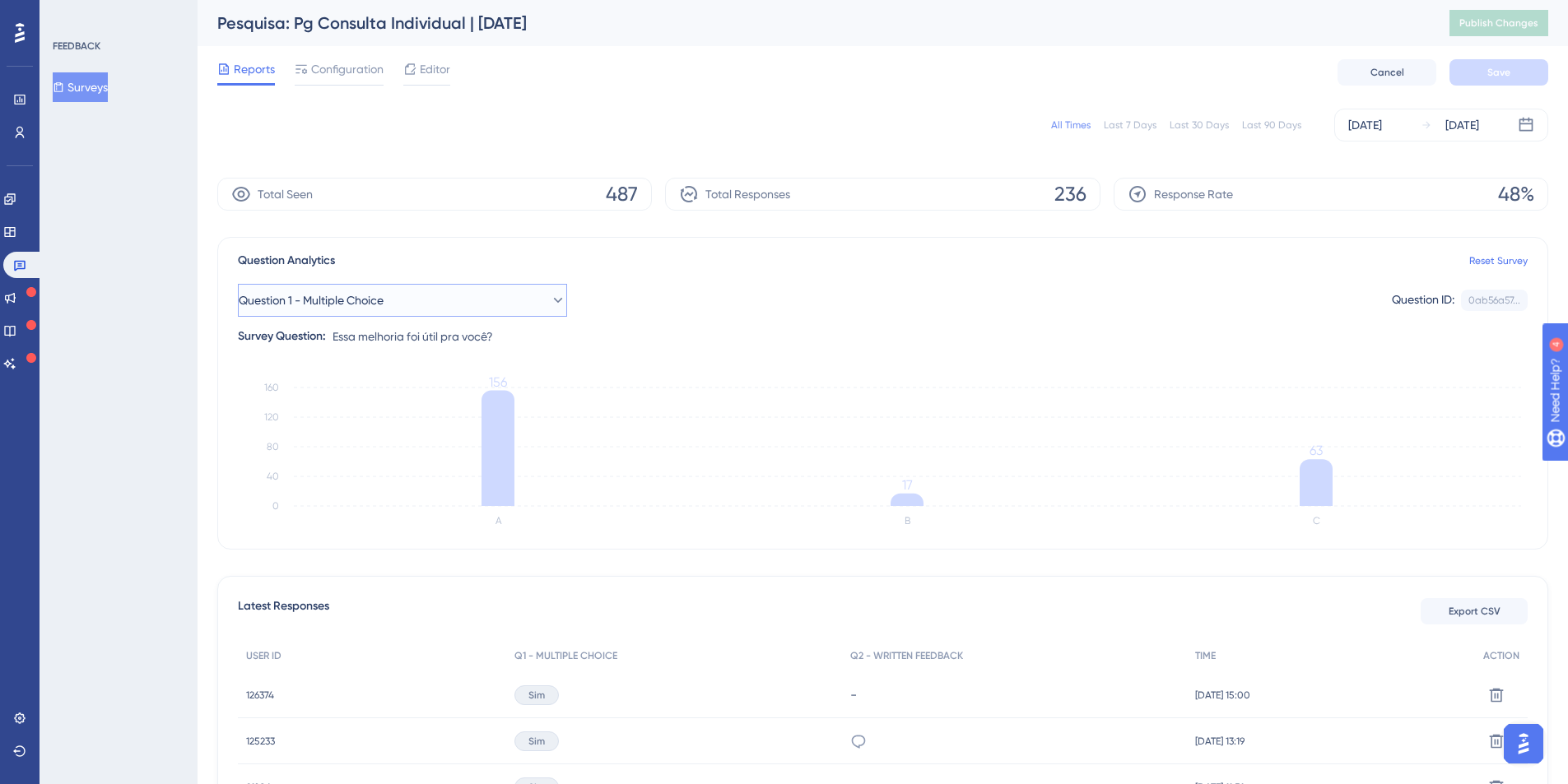
click at [525, 308] on button "Question 1 - Multiple Choice" at bounding box center [402, 300] width 329 height 33
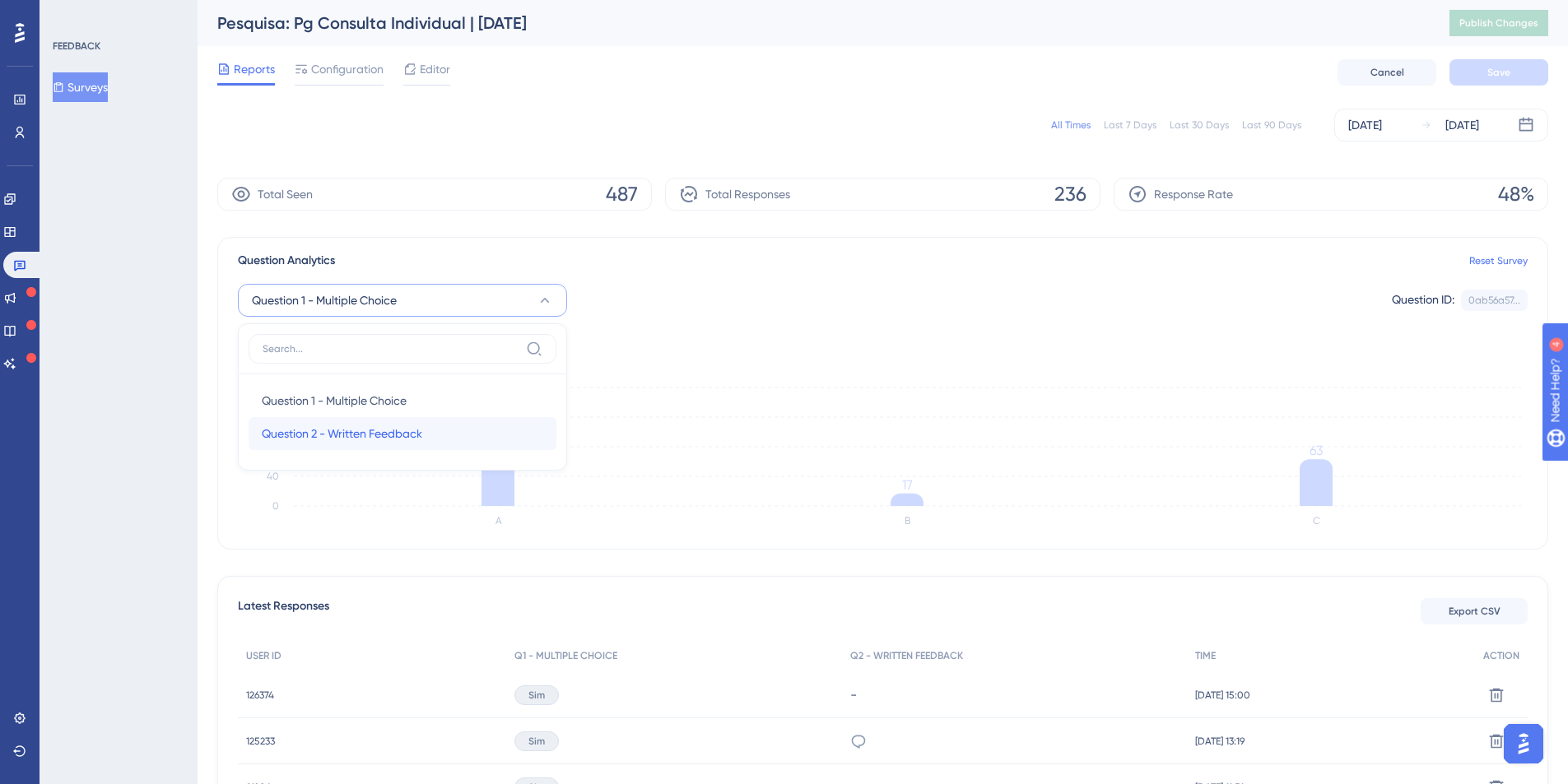
click at [399, 429] on span "Question 2 - Written Feedback" at bounding box center [341, 434] width 161 height 20
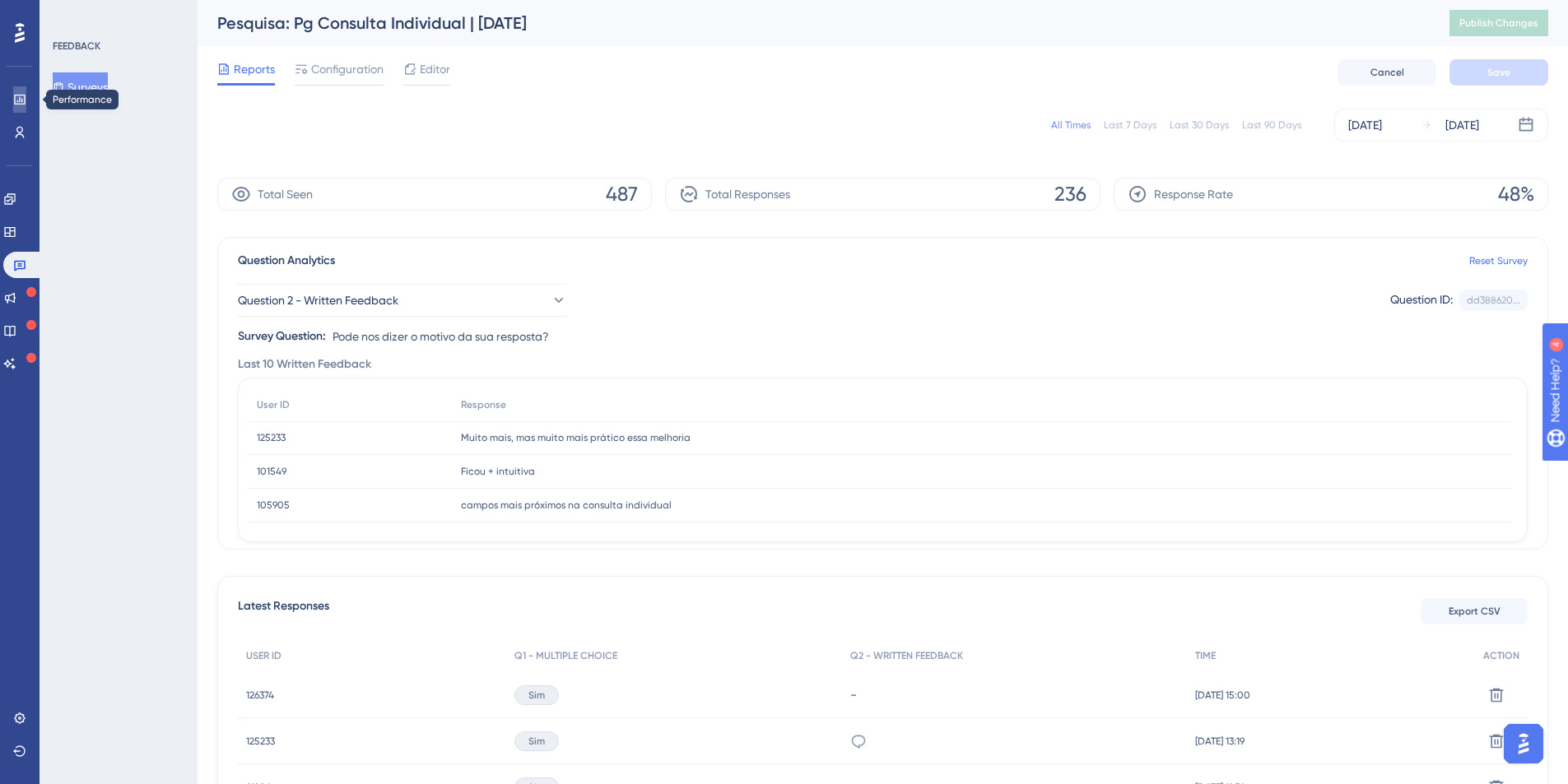
click at [23, 102] on icon at bounding box center [19, 100] width 11 height 10
